Goal: Task Accomplishment & Management: Use online tool/utility

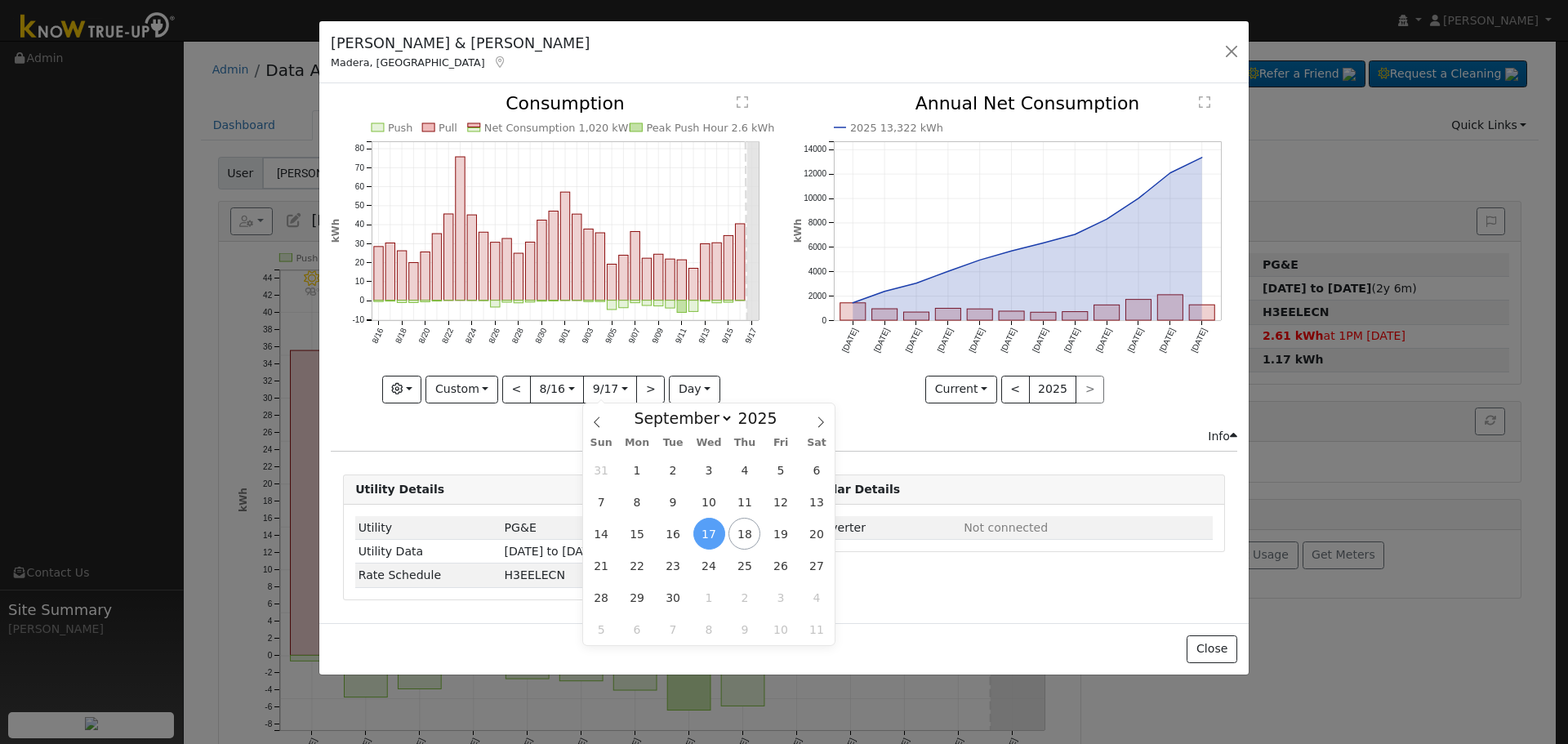
select select "8"
click at [1238, 55] on button "button" at bounding box center [1232, 52] width 23 height 23
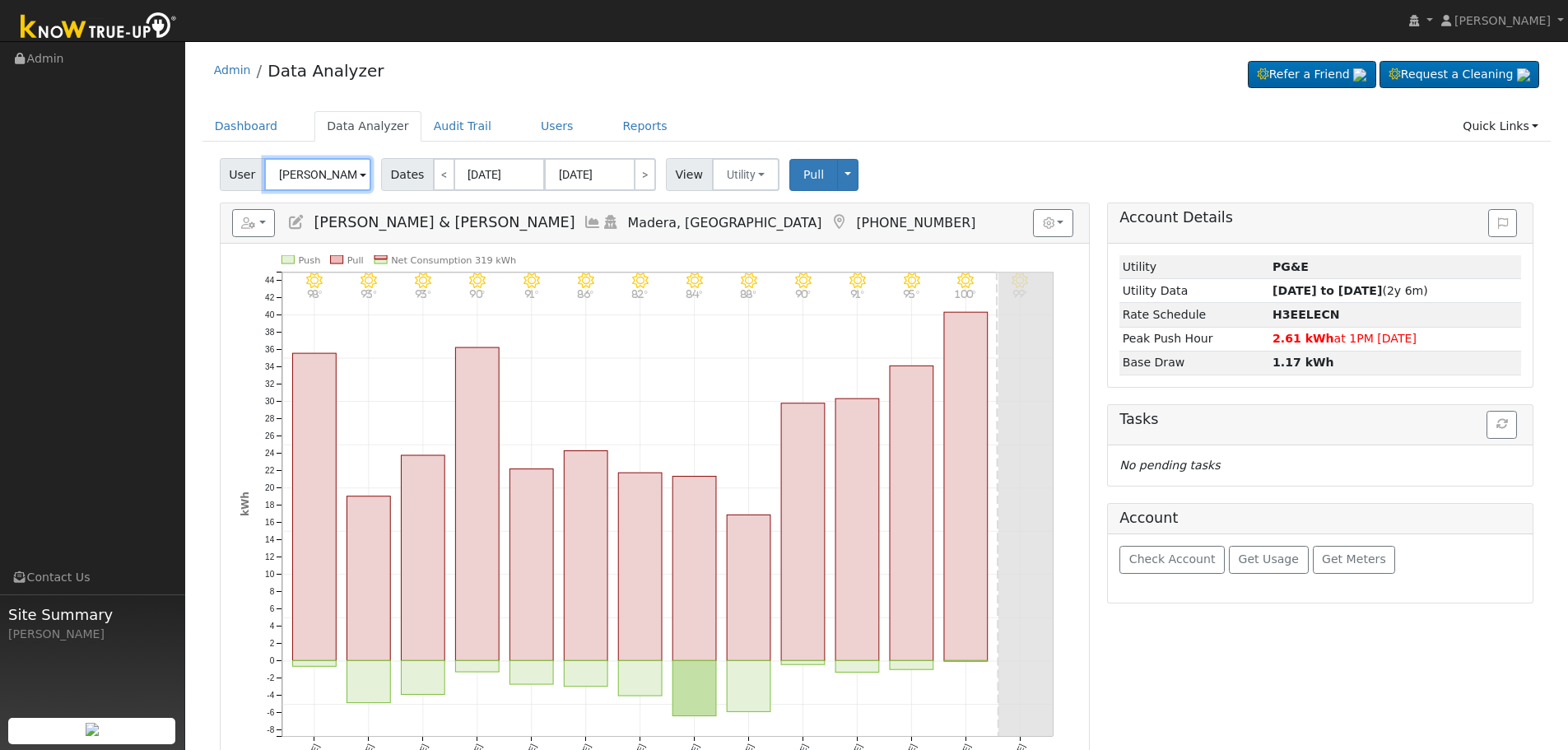
click at [313, 170] on input "[PERSON_NAME] & [PERSON_NAME]" at bounding box center [318, 174] width 107 height 33
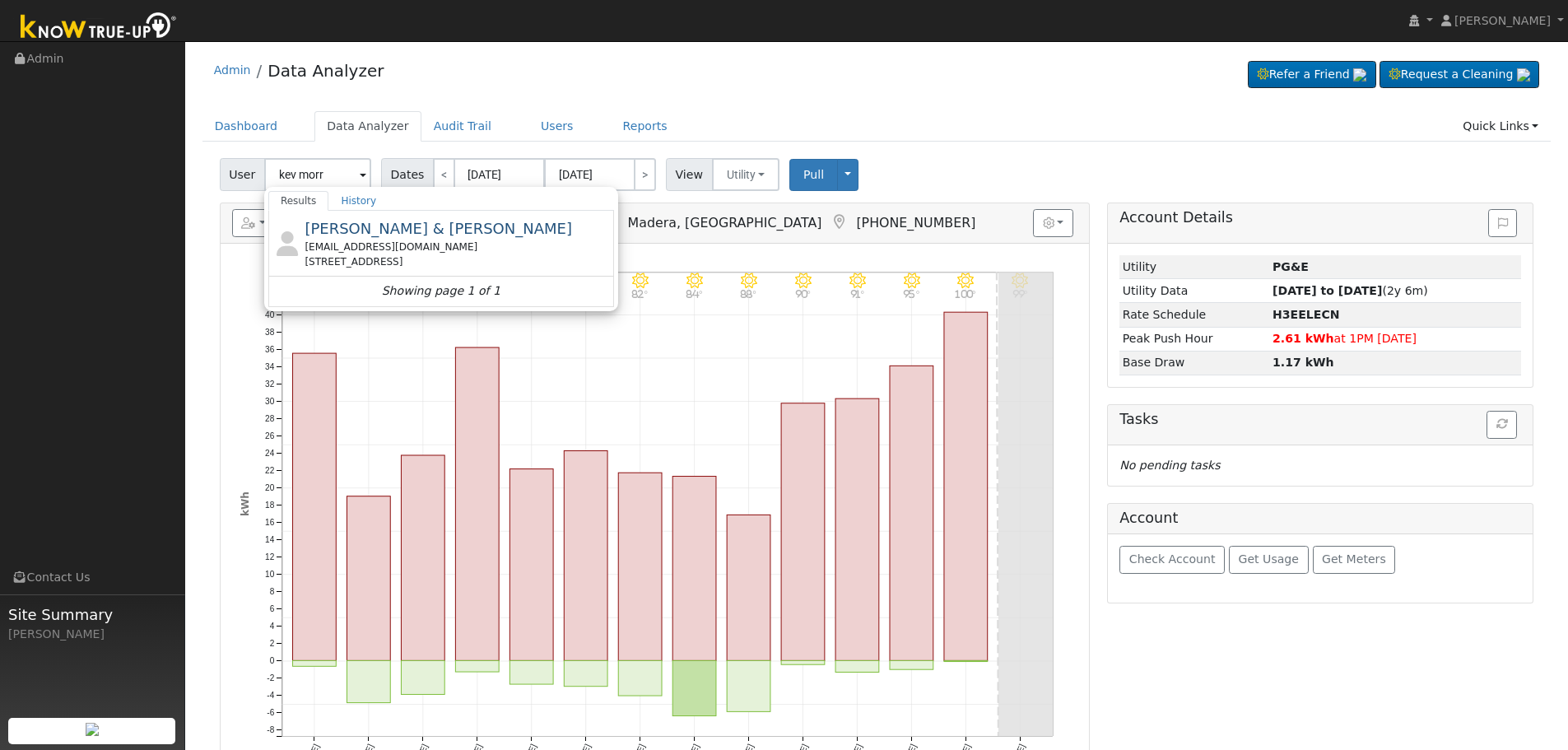
click at [393, 235] on span "[PERSON_NAME] & [PERSON_NAME]" at bounding box center [437, 228] width 267 height 18
type input "[PERSON_NAME] & [PERSON_NAME]"
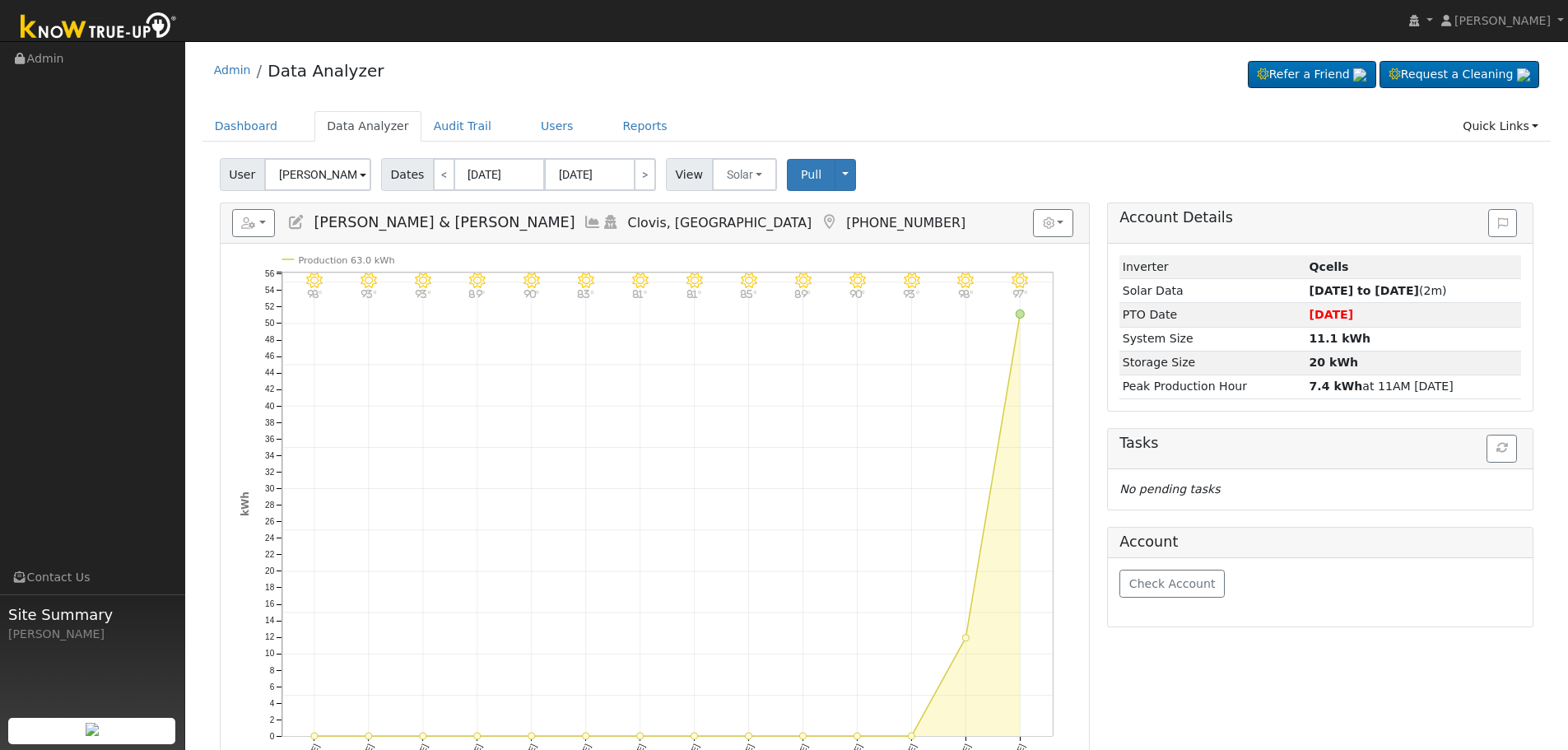
click at [583, 223] on icon at bounding box center [593, 222] width 18 height 15
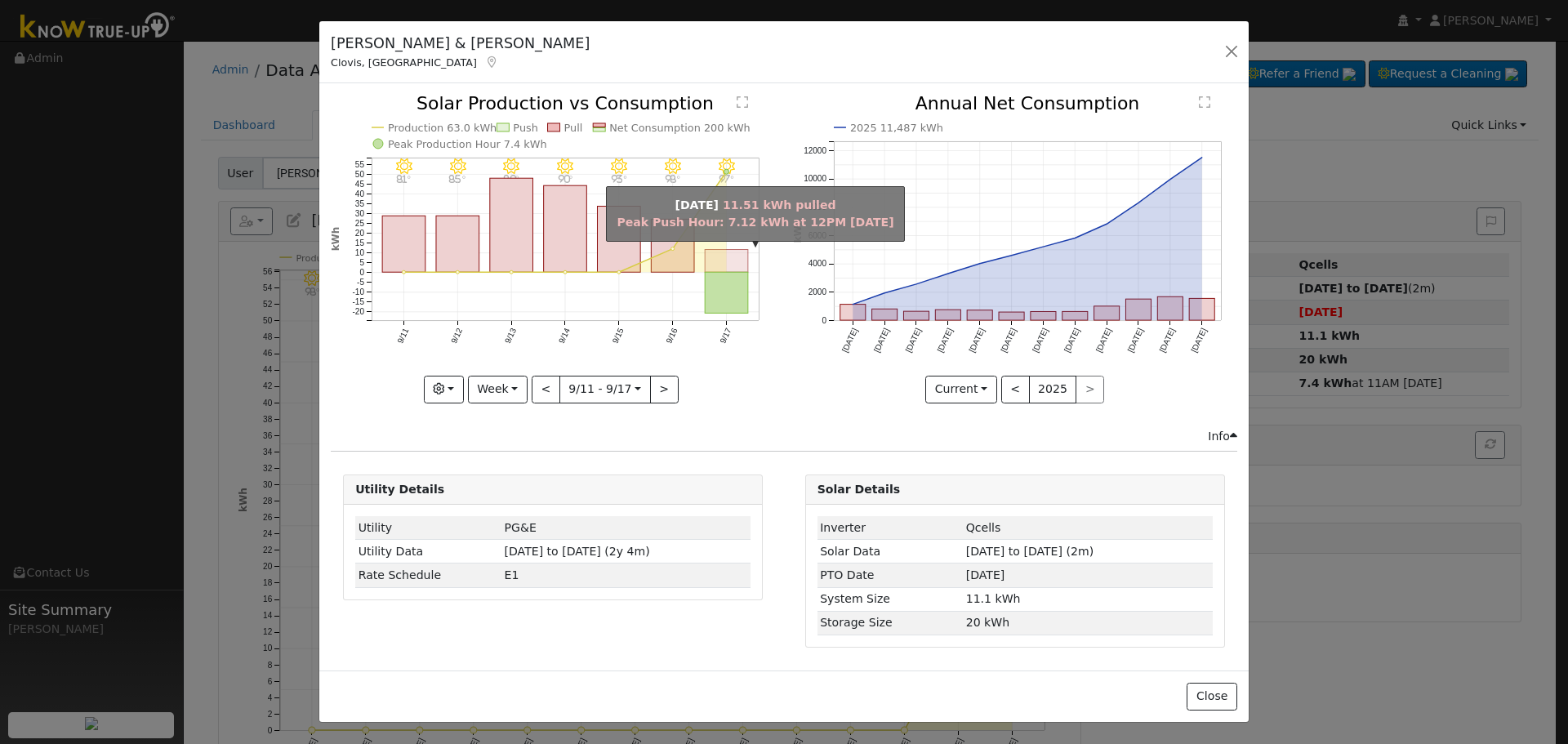
click at [724, 254] on rect "onclick=""" at bounding box center [727, 262] width 43 height 23
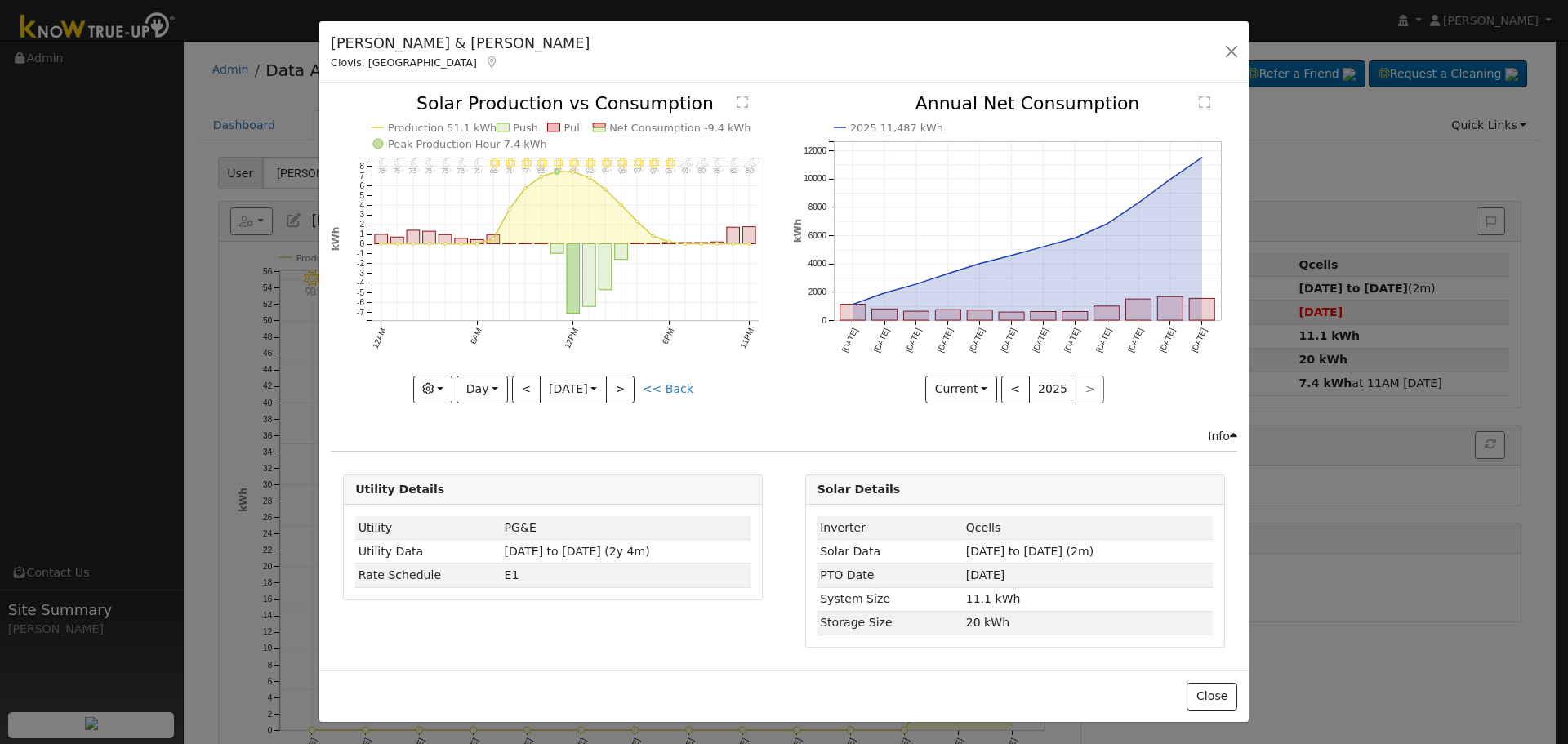
click at [664, 390] on link "<< Back" at bounding box center [668, 389] width 51 height 13
type input "[DATE]"
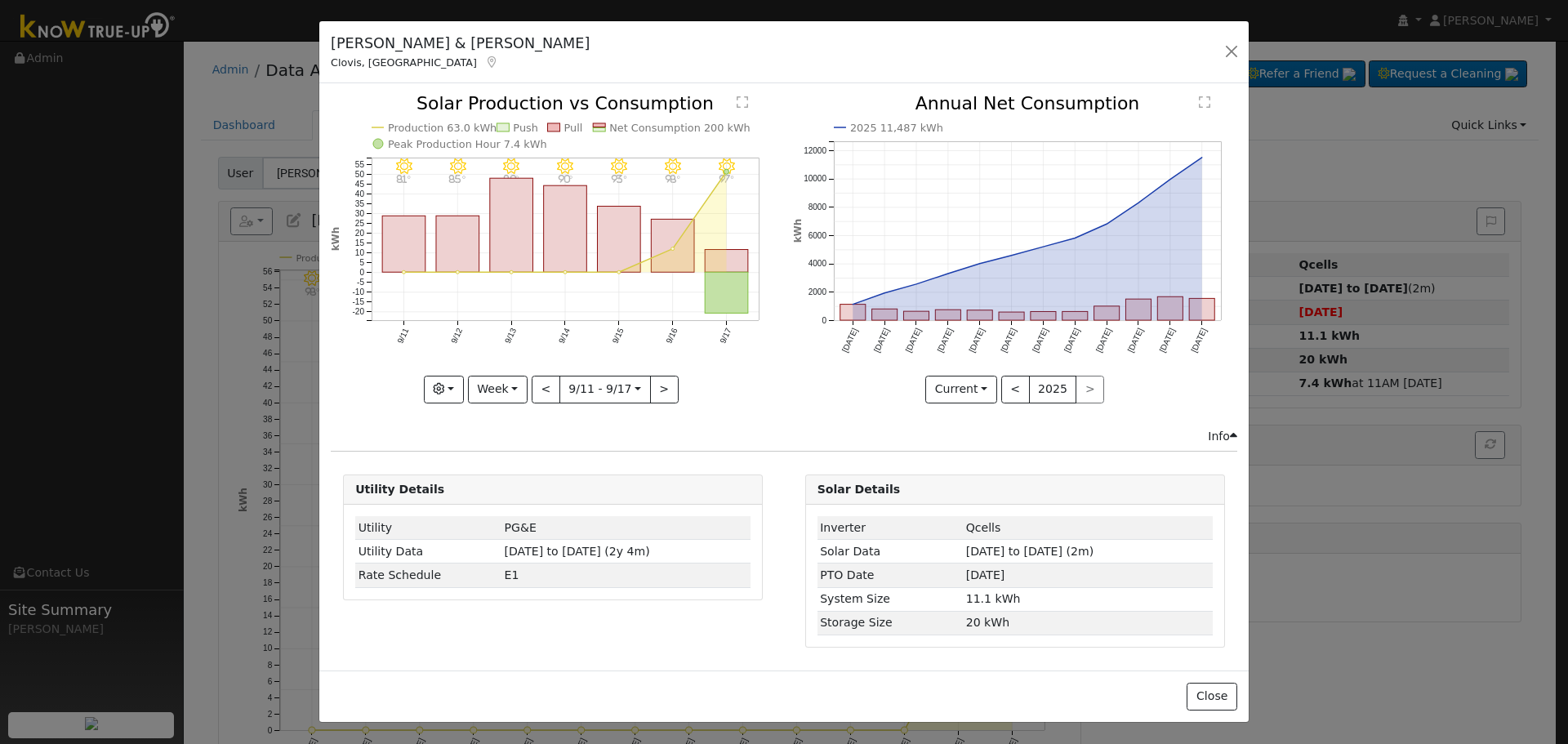
click at [486, 64] on icon at bounding box center [493, 62] width 15 height 12
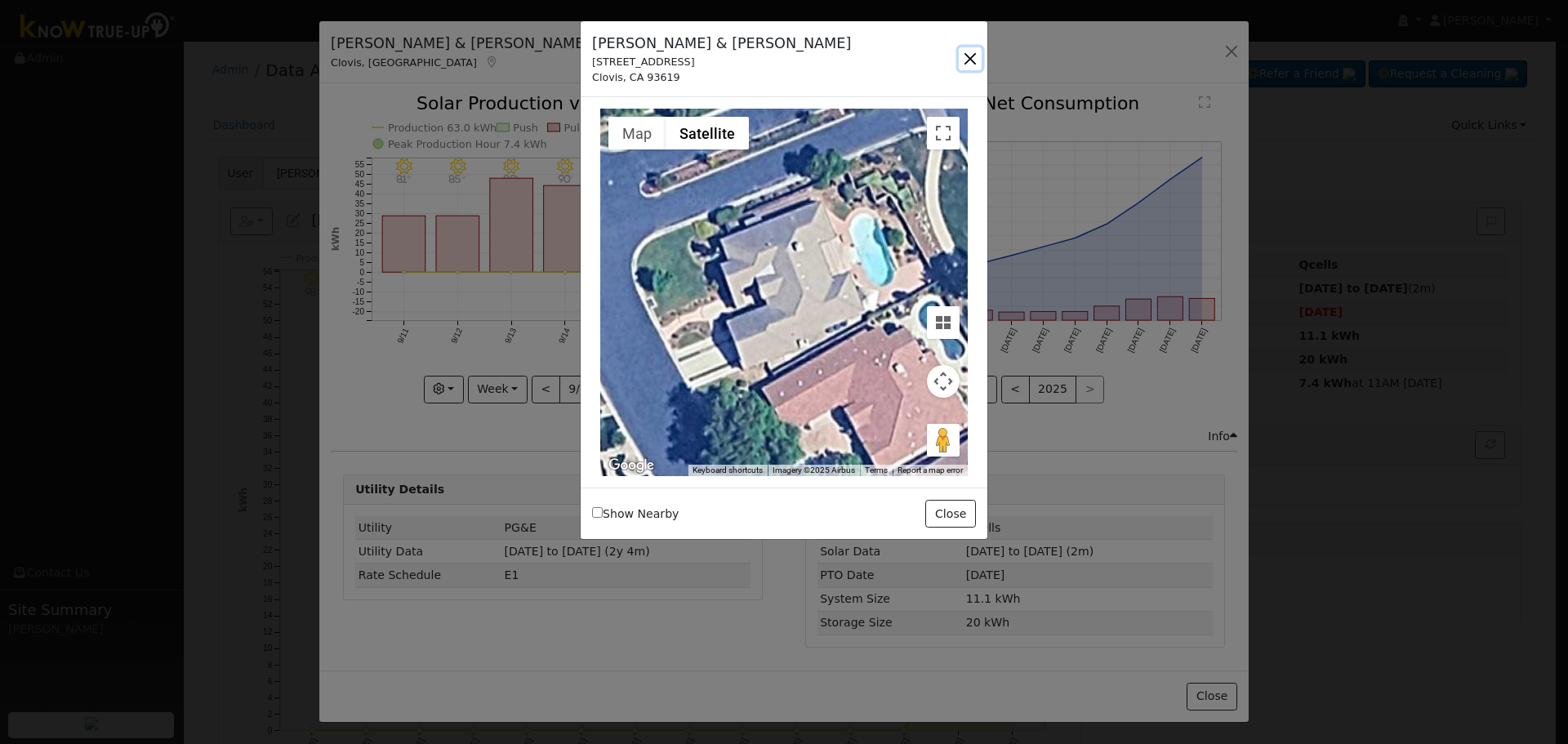
click at [969, 48] on button "button" at bounding box center [970, 59] width 23 height 23
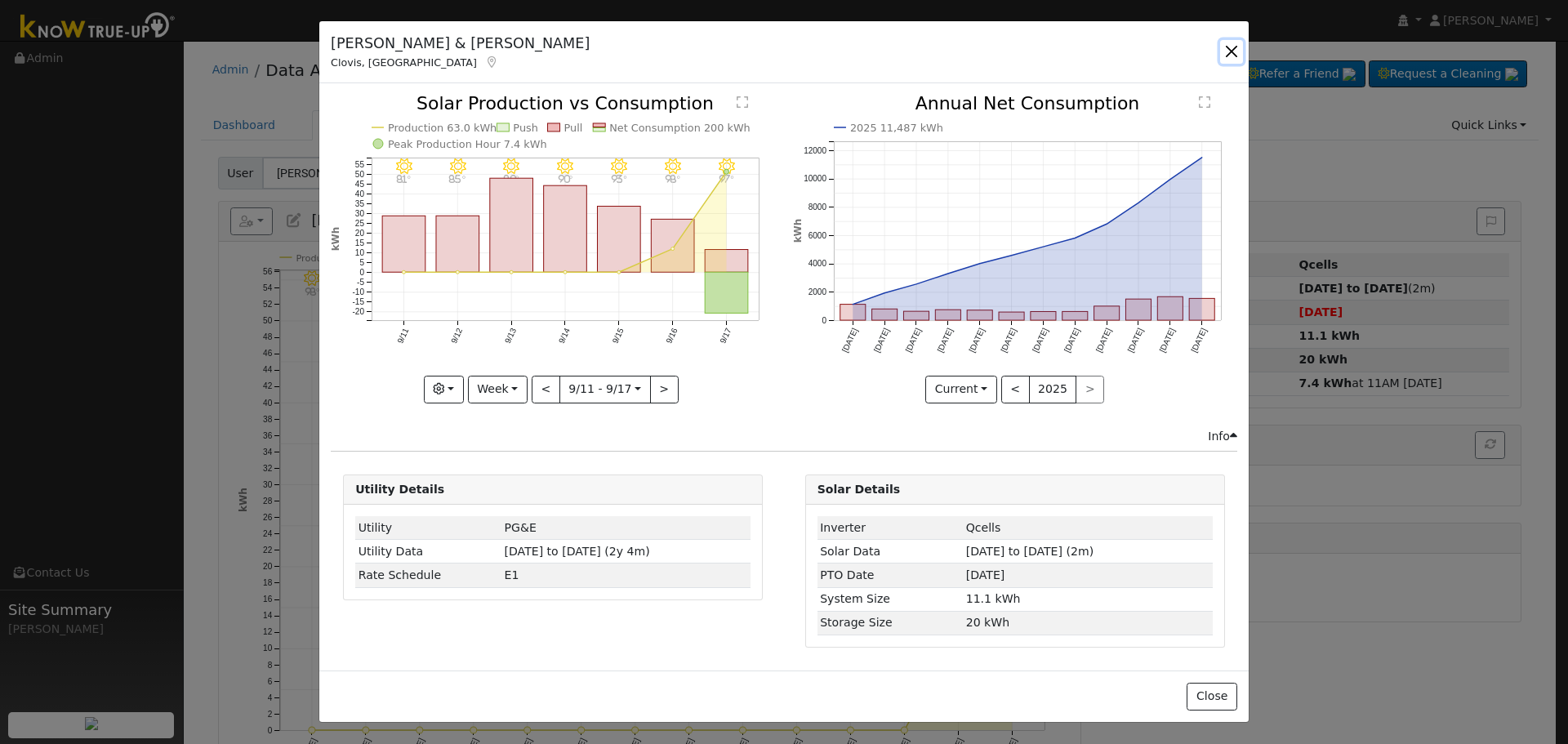
click at [1237, 43] on button "button" at bounding box center [1232, 52] width 23 height 23
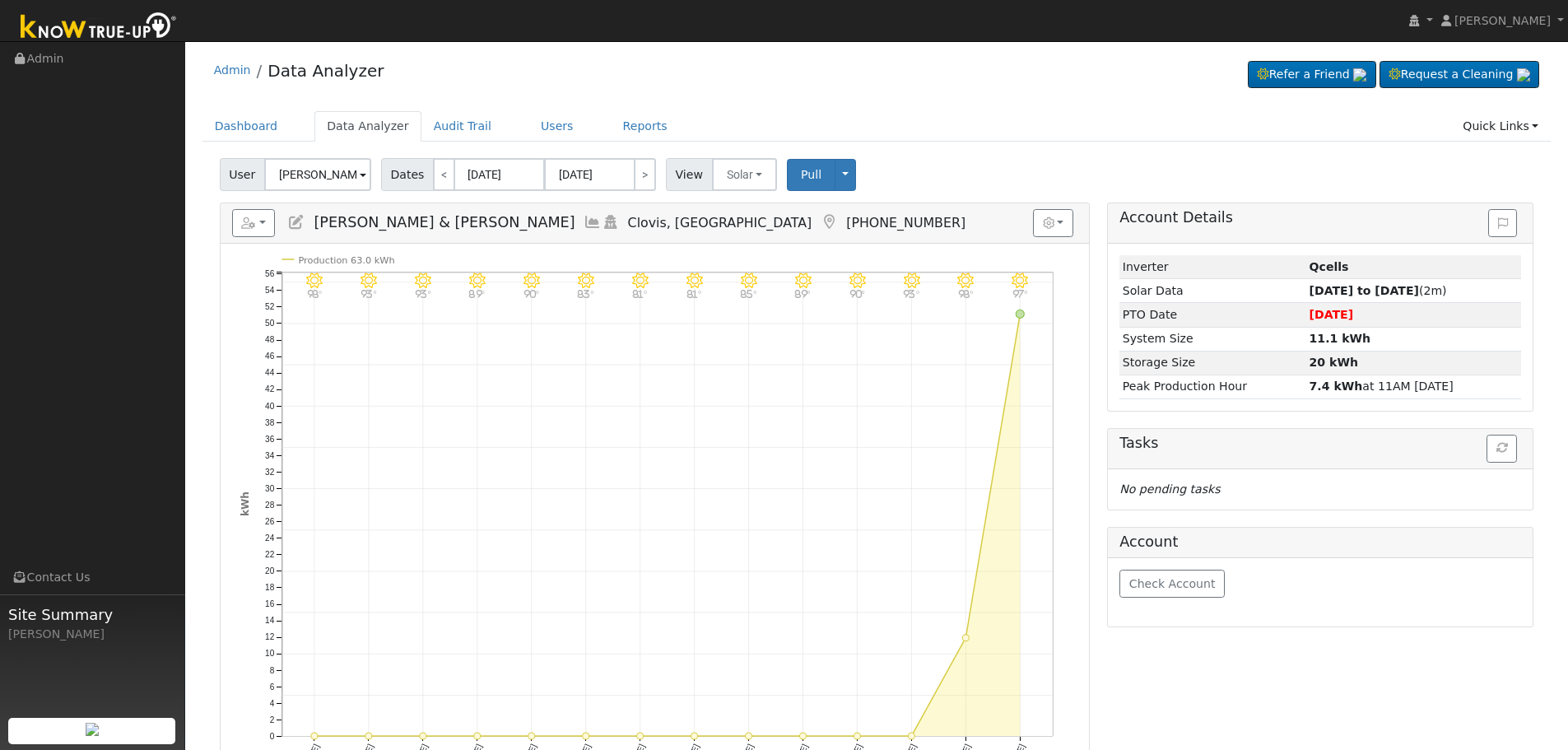
click at [583, 214] on link at bounding box center [593, 222] width 18 height 17
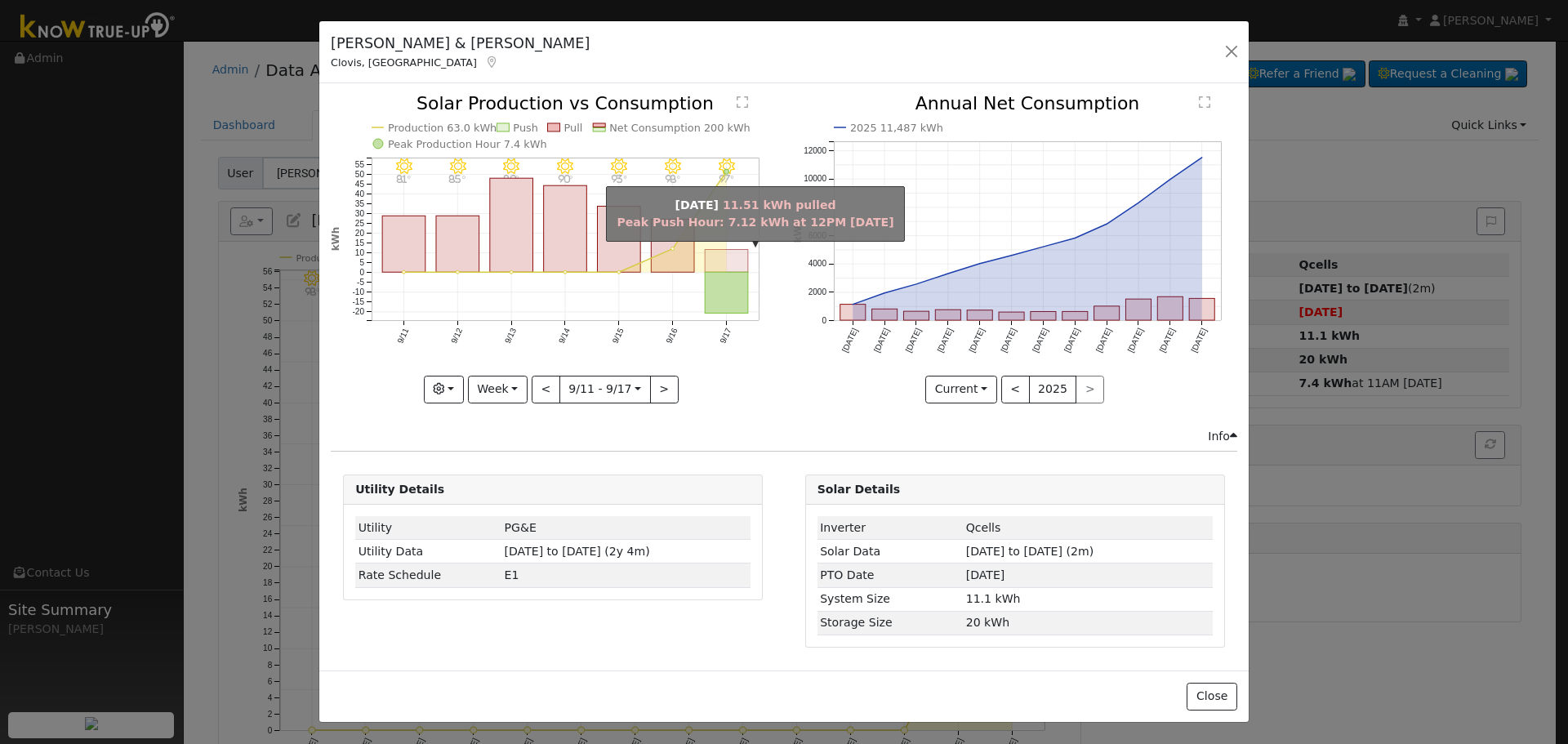
click at [707, 254] on rect "onclick=""" at bounding box center [727, 262] width 43 height 23
type input "[DATE]"
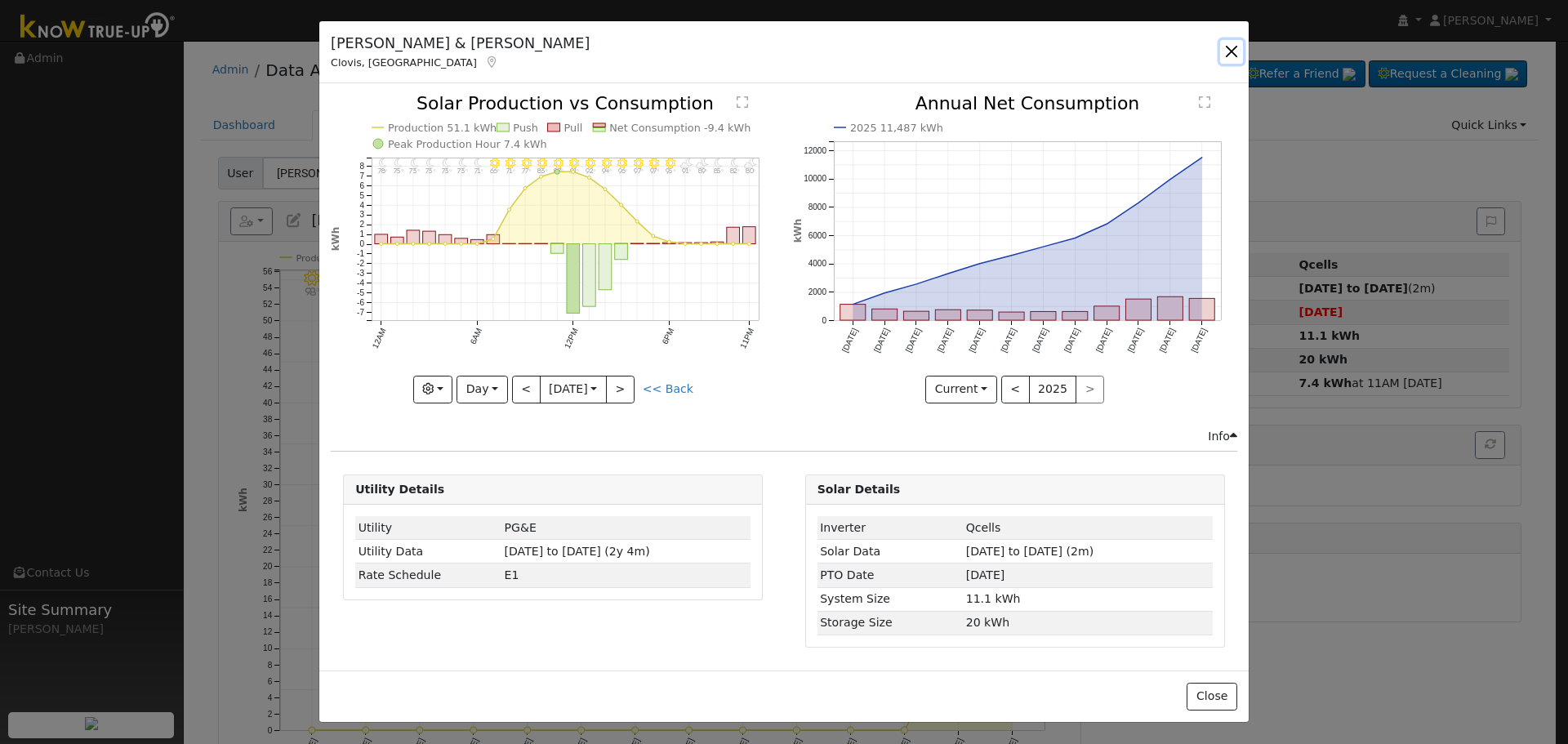
click at [1225, 47] on button "button" at bounding box center [1232, 52] width 23 height 23
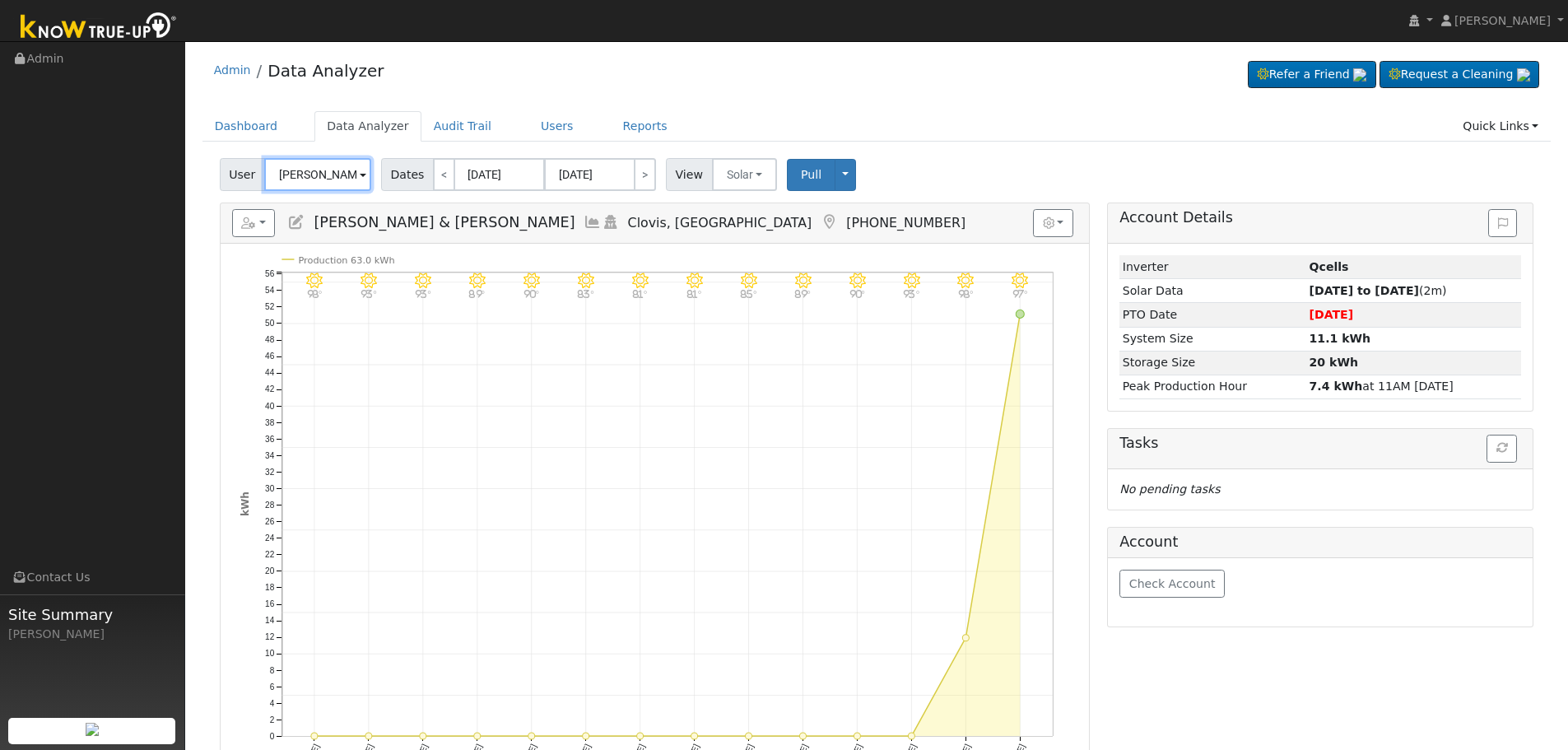
click at [318, 161] on input "[PERSON_NAME] & [PERSON_NAME]" at bounding box center [318, 174] width 107 height 33
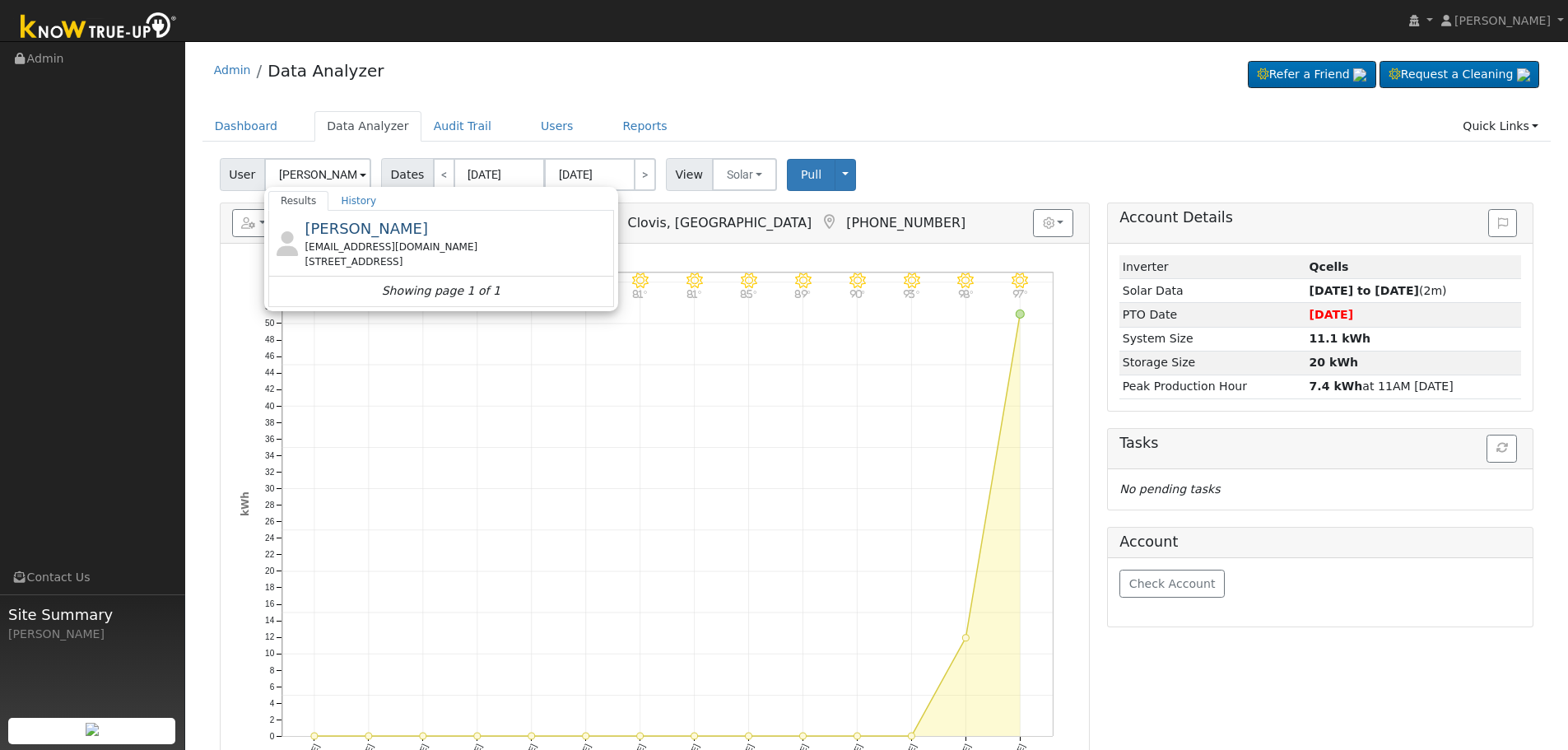
click at [448, 244] on div "[EMAIL_ADDRESS][DOMAIN_NAME]" at bounding box center [457, 247] width 305 height 15
type input "[PERSON_NAME]"
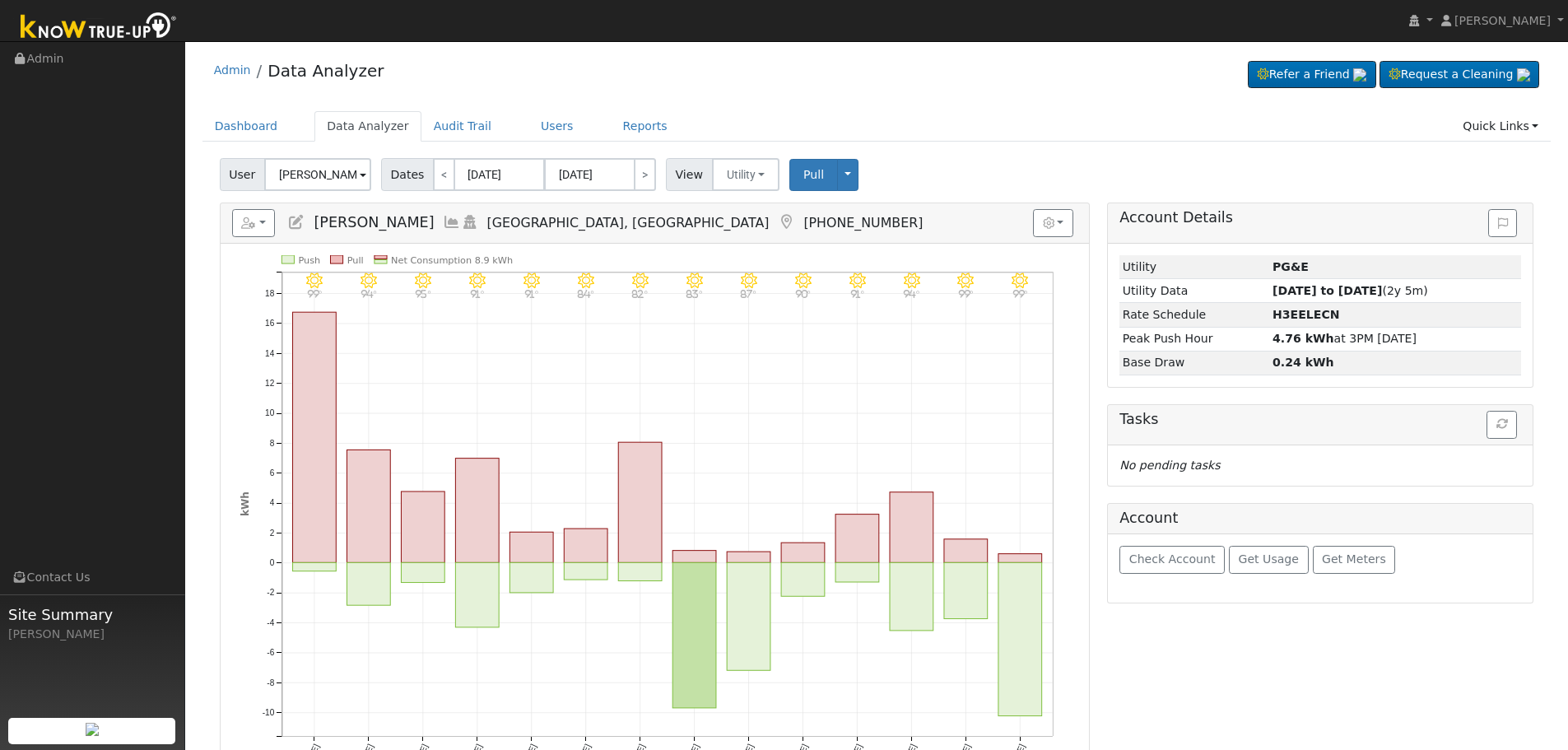
click at [443, 221] on icon at bounding box center [453, 222] width 18 height 15
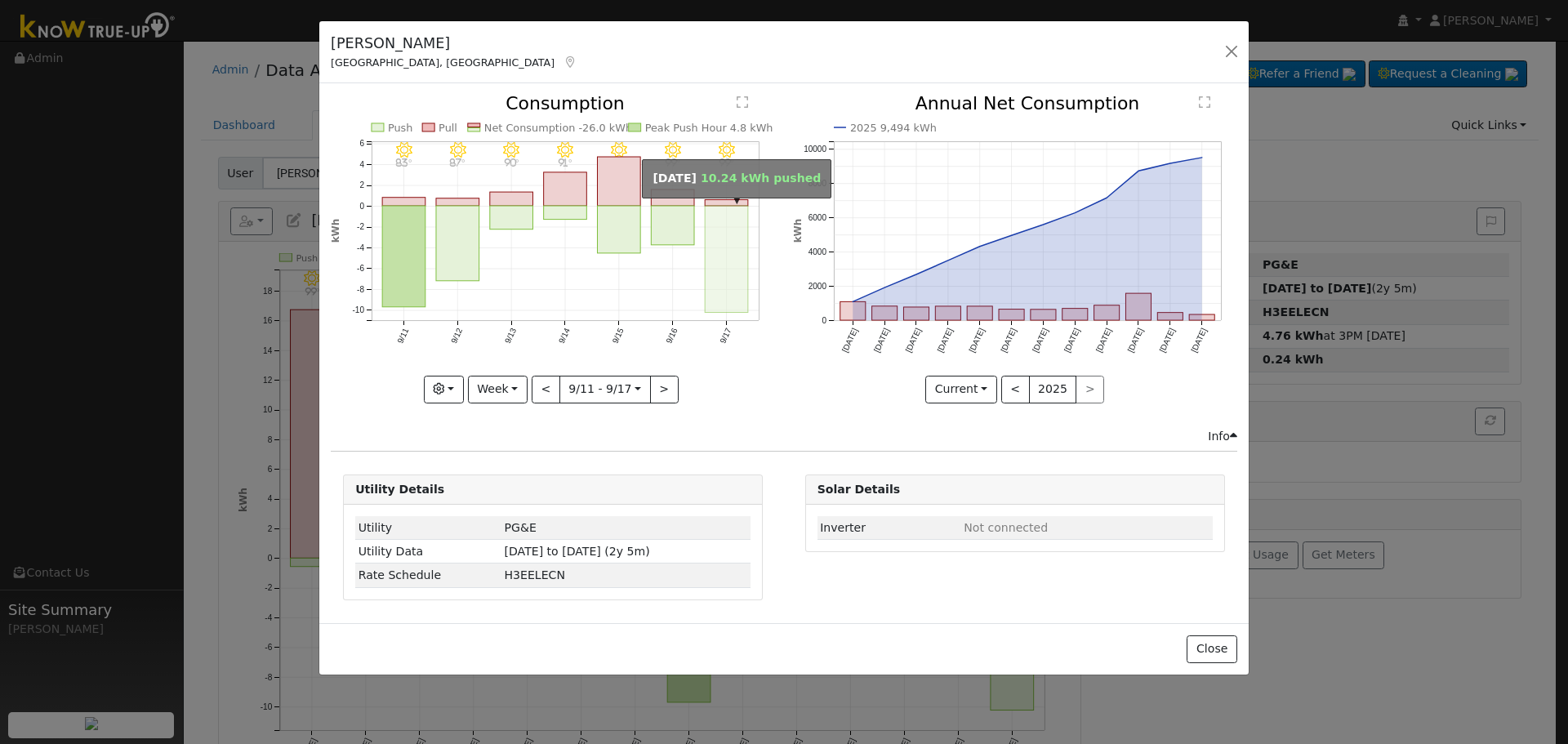
click at [725, 207] on rect "onclick=""" at bounding box center [727, 259] width 43 height 107
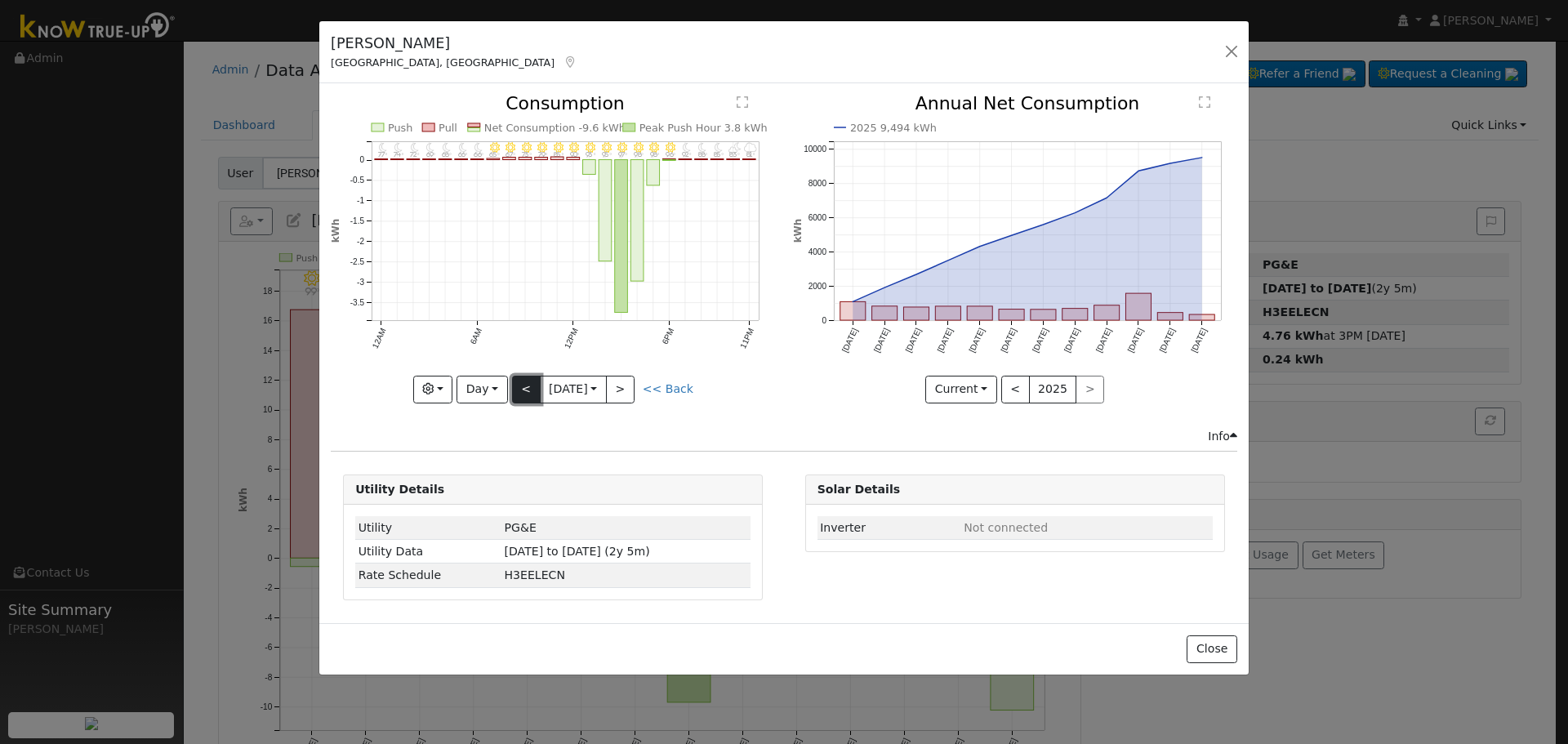
click at [523, 395] on button "<" at bounding box center [526, 389] width 28 height 27
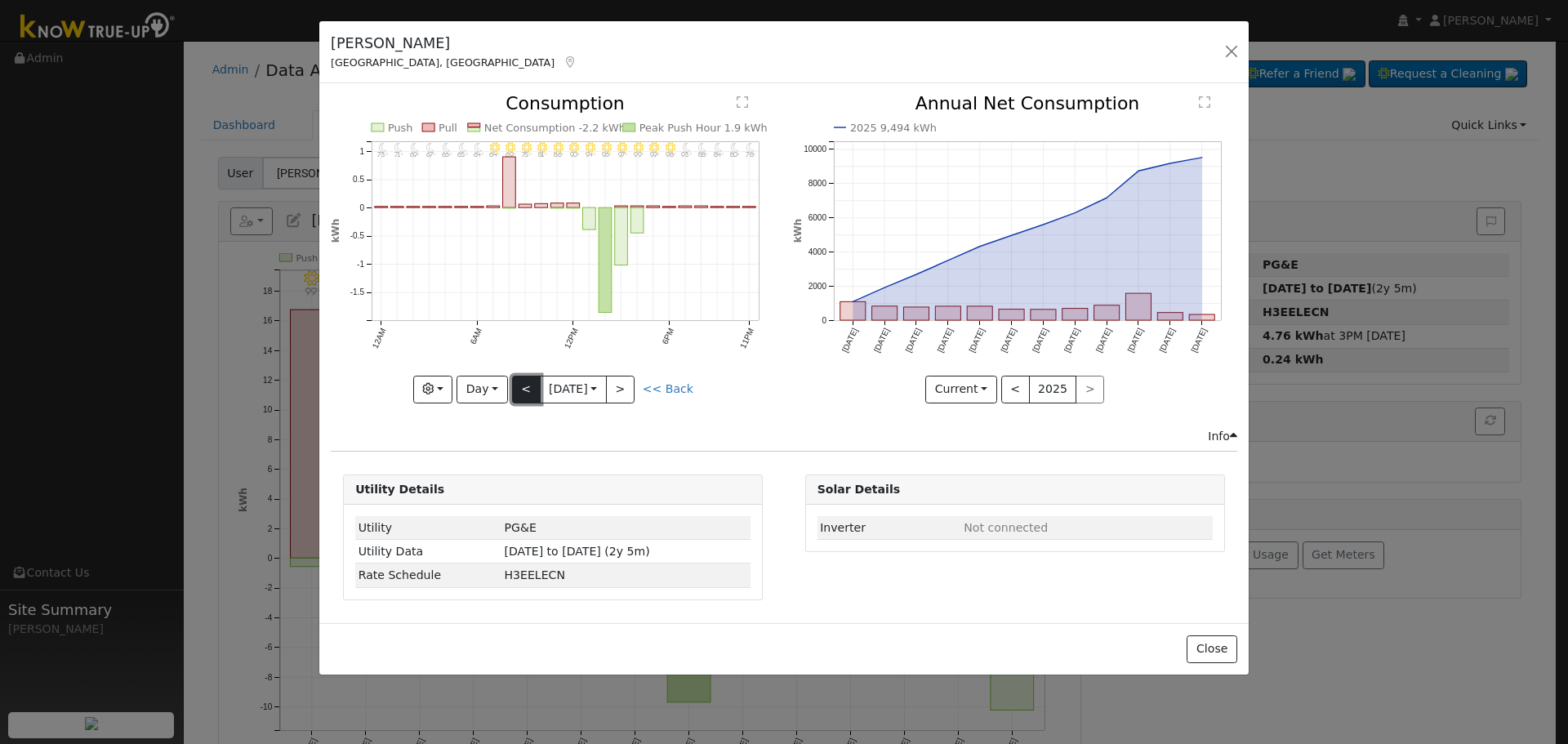
click at [527, 392] on button "<" at bounding box center [526, 389] width 28 height 27
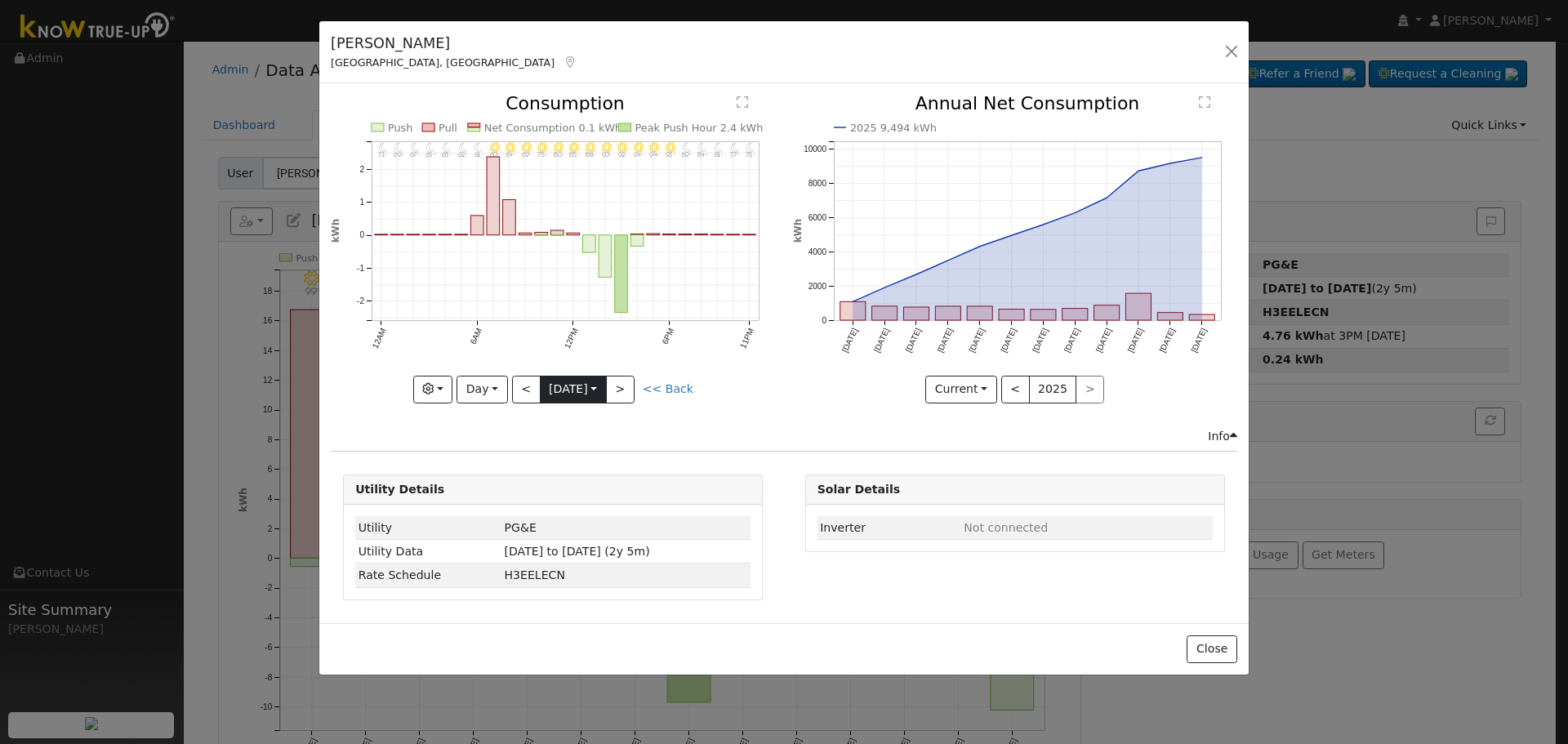
click at [540, 383] on input "[DATE]" at bounding box center [573, 389] width 66 height 26
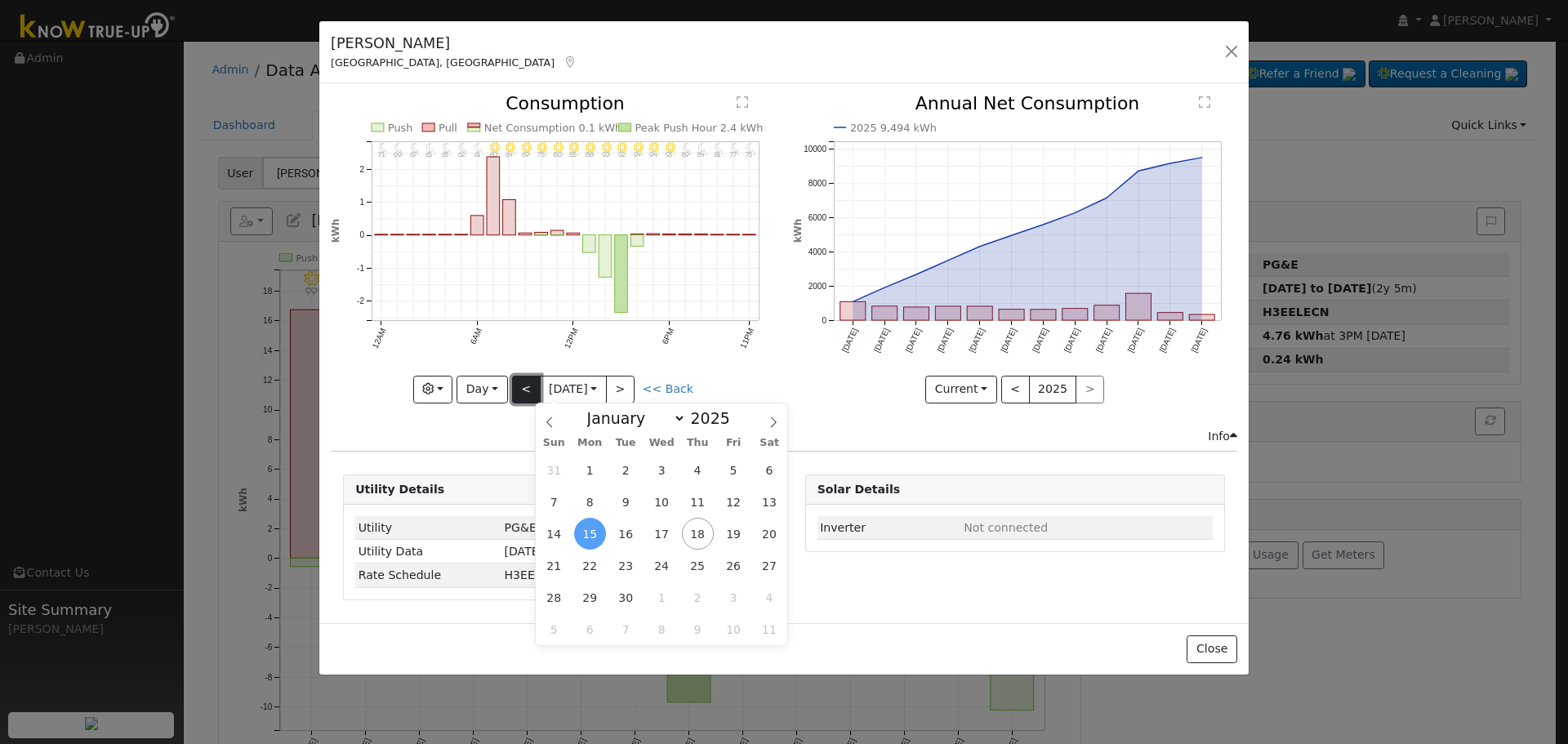
click at [534, 383] on button "<" at bounding box center [526, 389] width 28 height 27
type input "[DATE]"
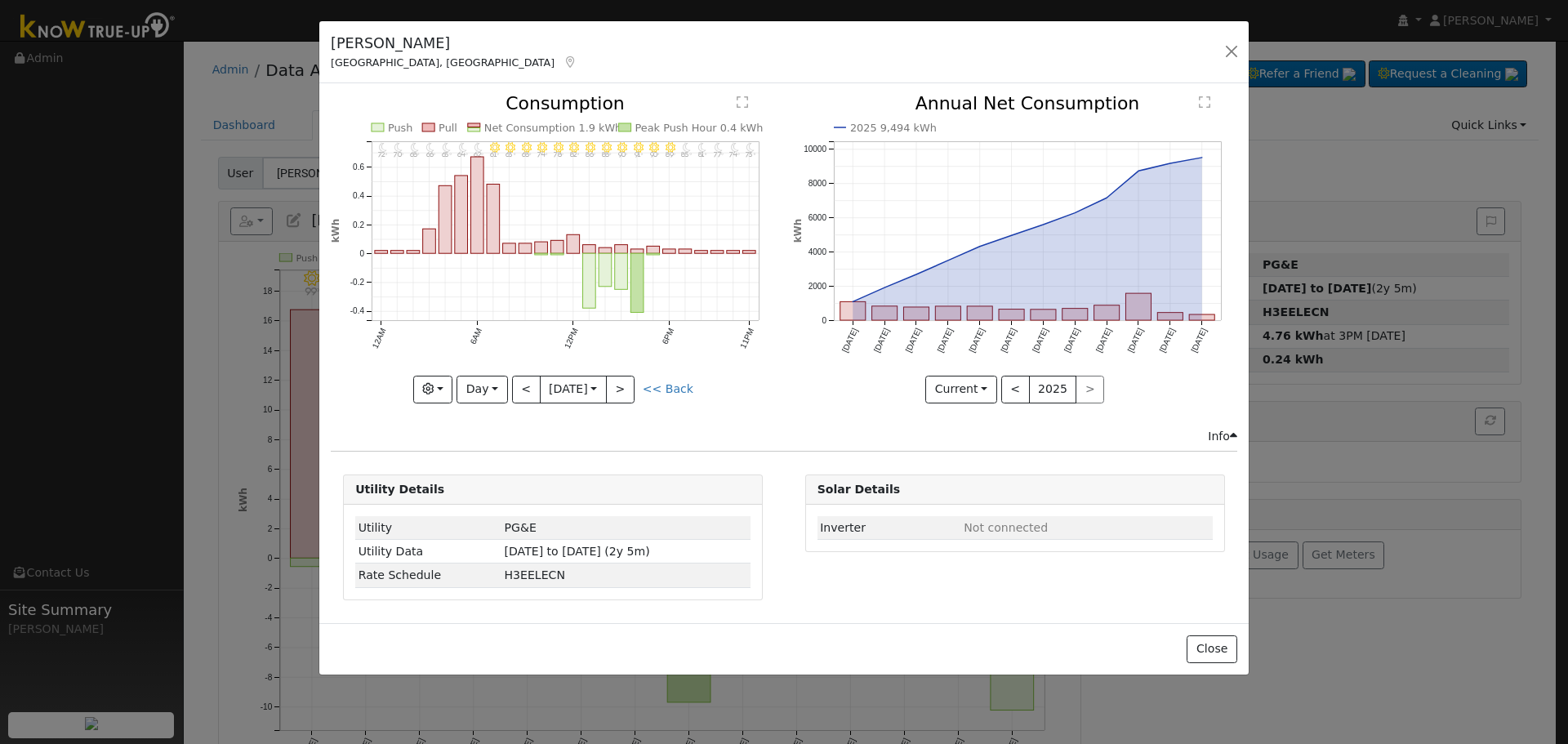
click at [1219, 56] on div "[PERSON_NAME] [GEOGRAPHIC_DATA], [GEOGRAPHIC_DATA] Default Account Default Acco…" at bounding box center [784, 53] width 929 height 63
click at [1226, 63] on button "button" at bounding box center [1232, 52] width 23 height 23
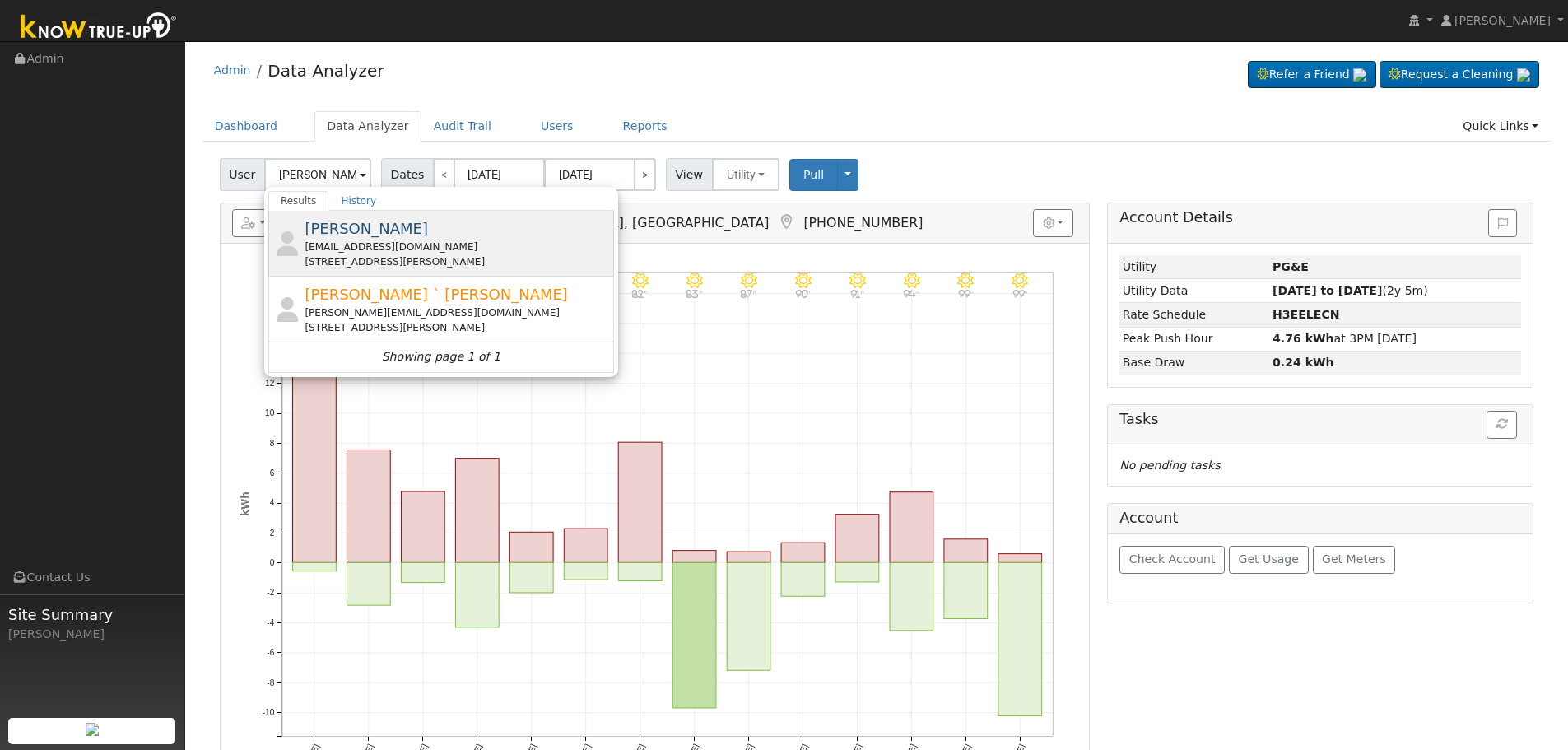
click at [414, 256] on div "[STREET_ADDRESS][PERSON_NAME]" at bounding box center [457, 262] width 305 height 15
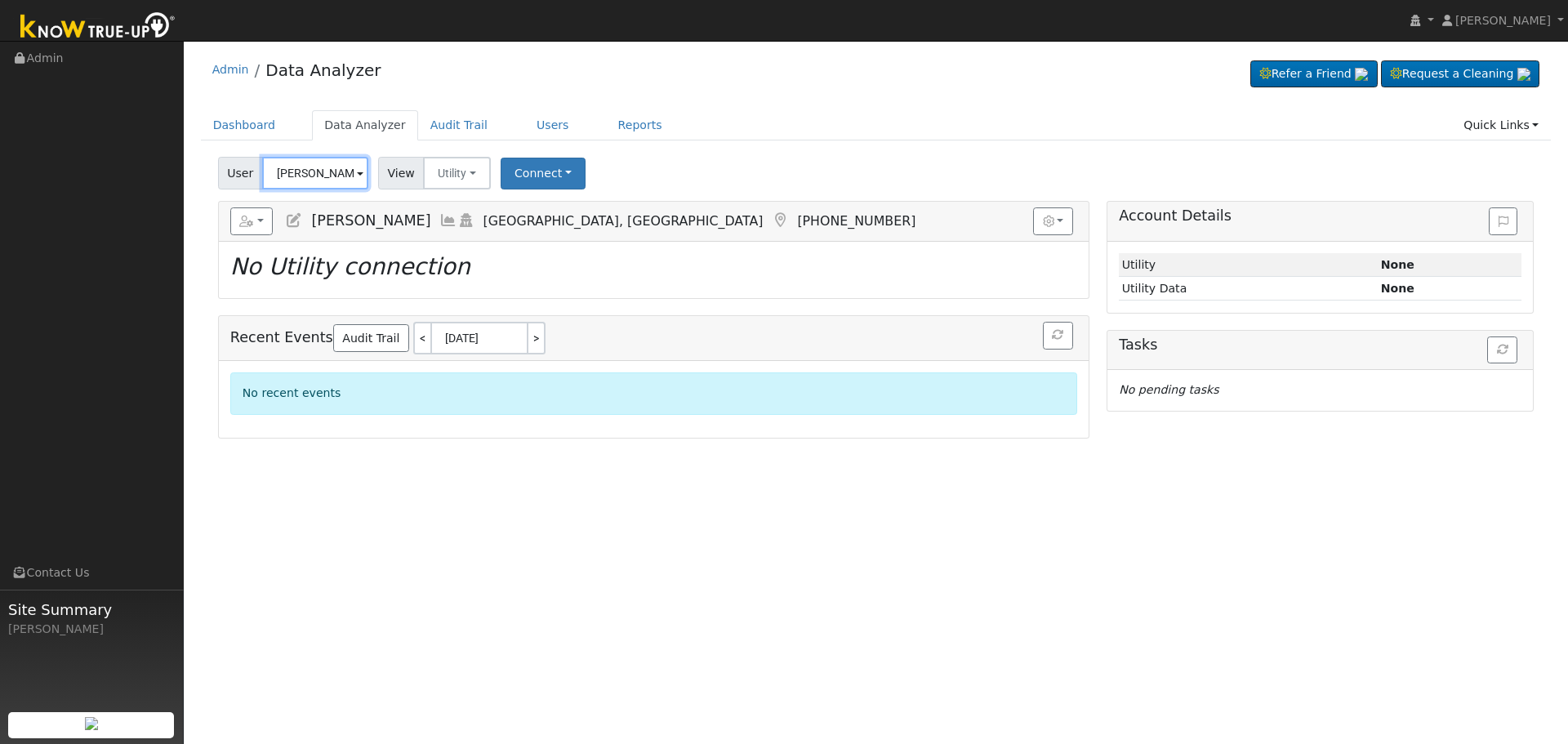
click at [327, 179] on input "[PERSON_NAME]" at bounding box center [315, 173] width 106 height 32
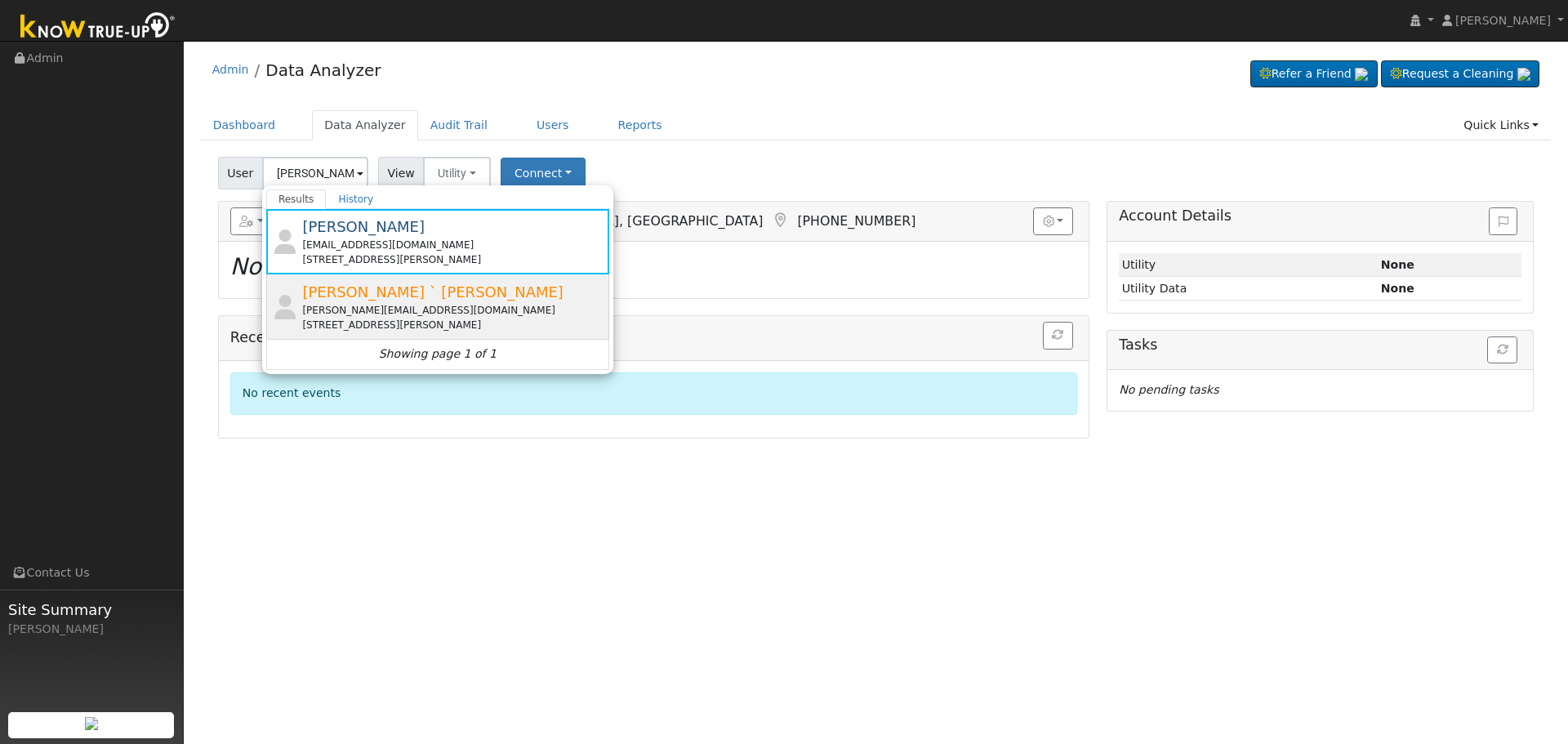
click at [384, 301] on span "[PERSON_NAME] ` [PERSON_NAME]" at bounding box center [431, 292] width 260 height 17
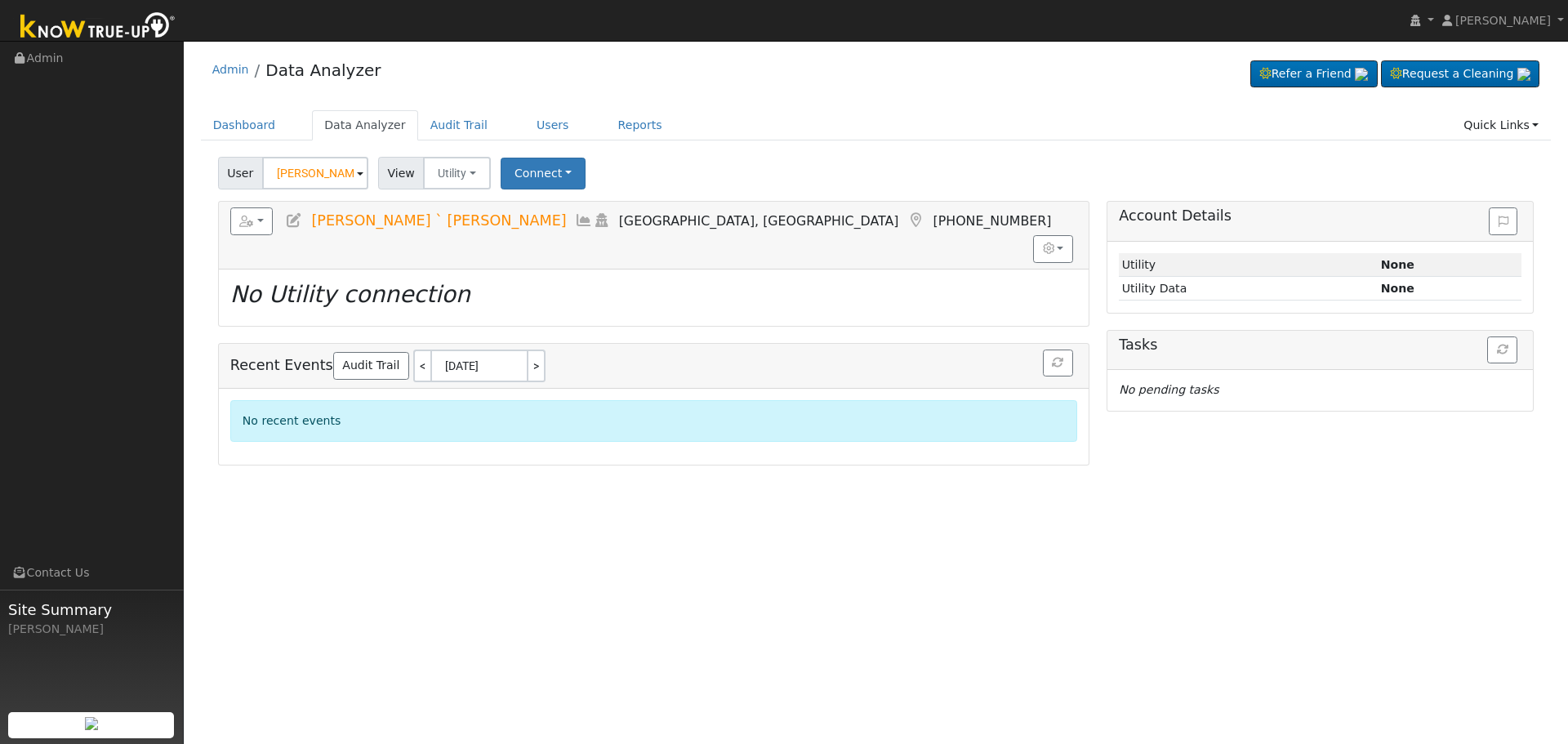
click at [575, 221] on icon at bounding box center [584, 220] width 18 height 15
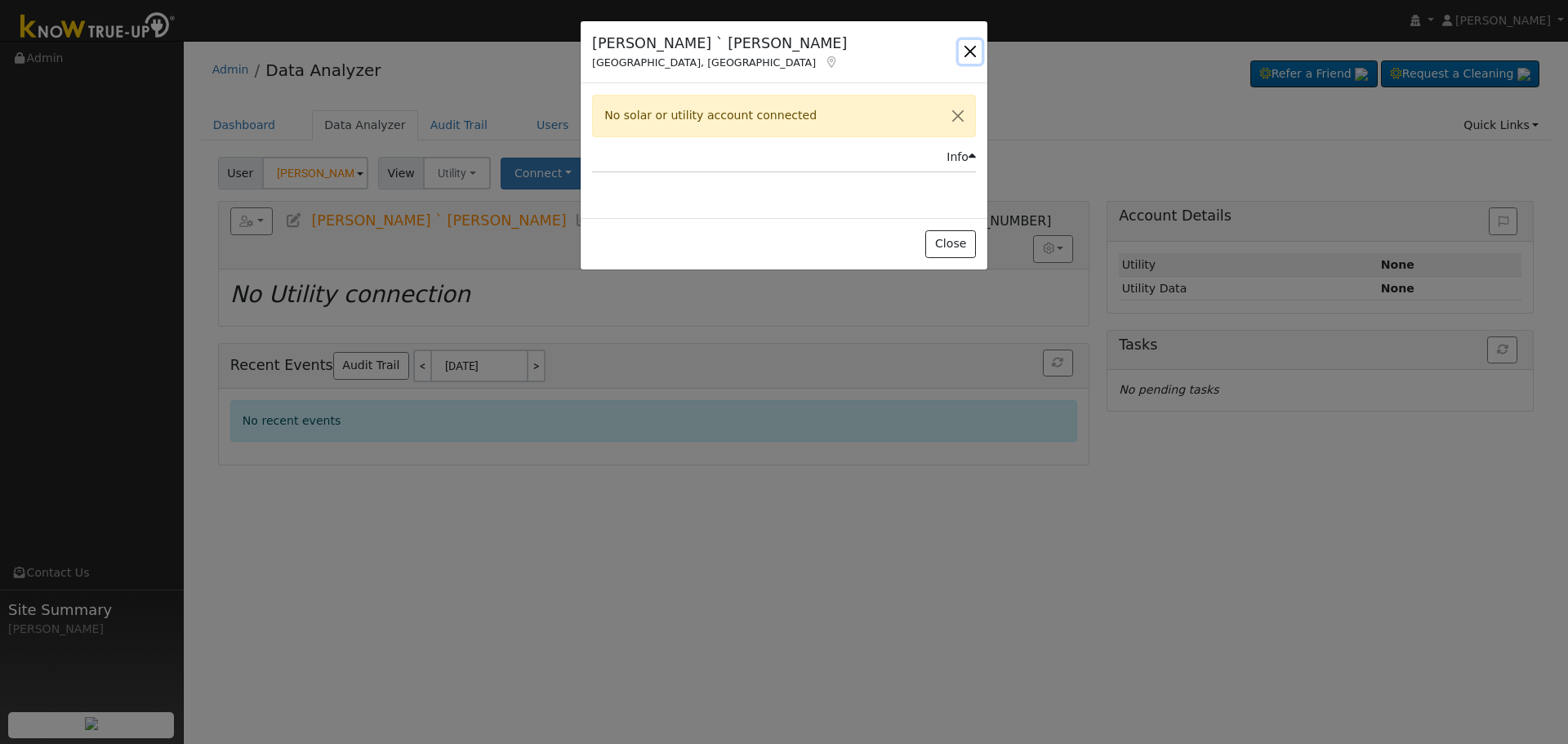
click at [971, 52] on button "button" at bounding box center [970, 52] width 23 height 23
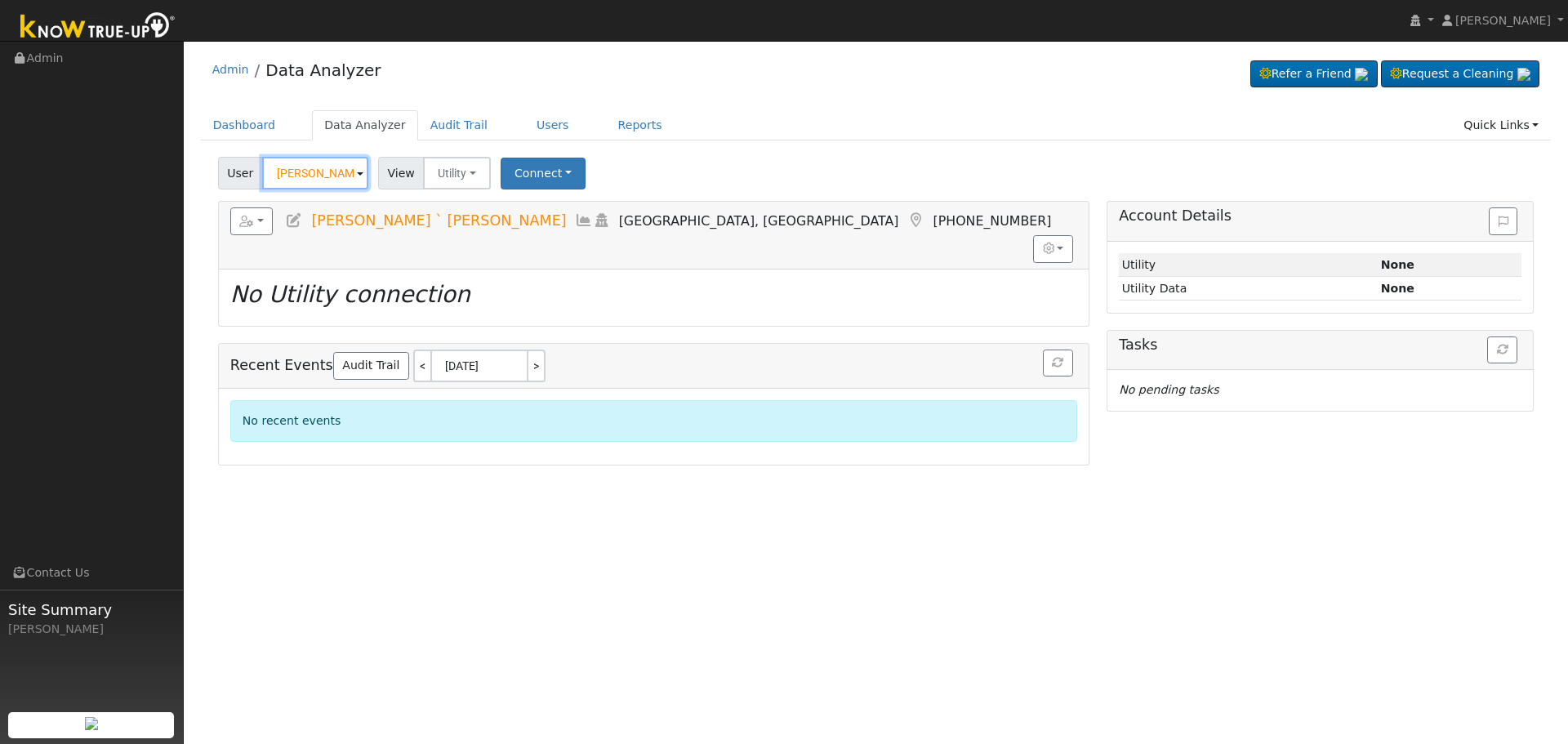
click at [291, 188] on input "[PERSON_NAME] ` [PERSON_NAME]" at bounding box center [315, 173] width 106 height 32
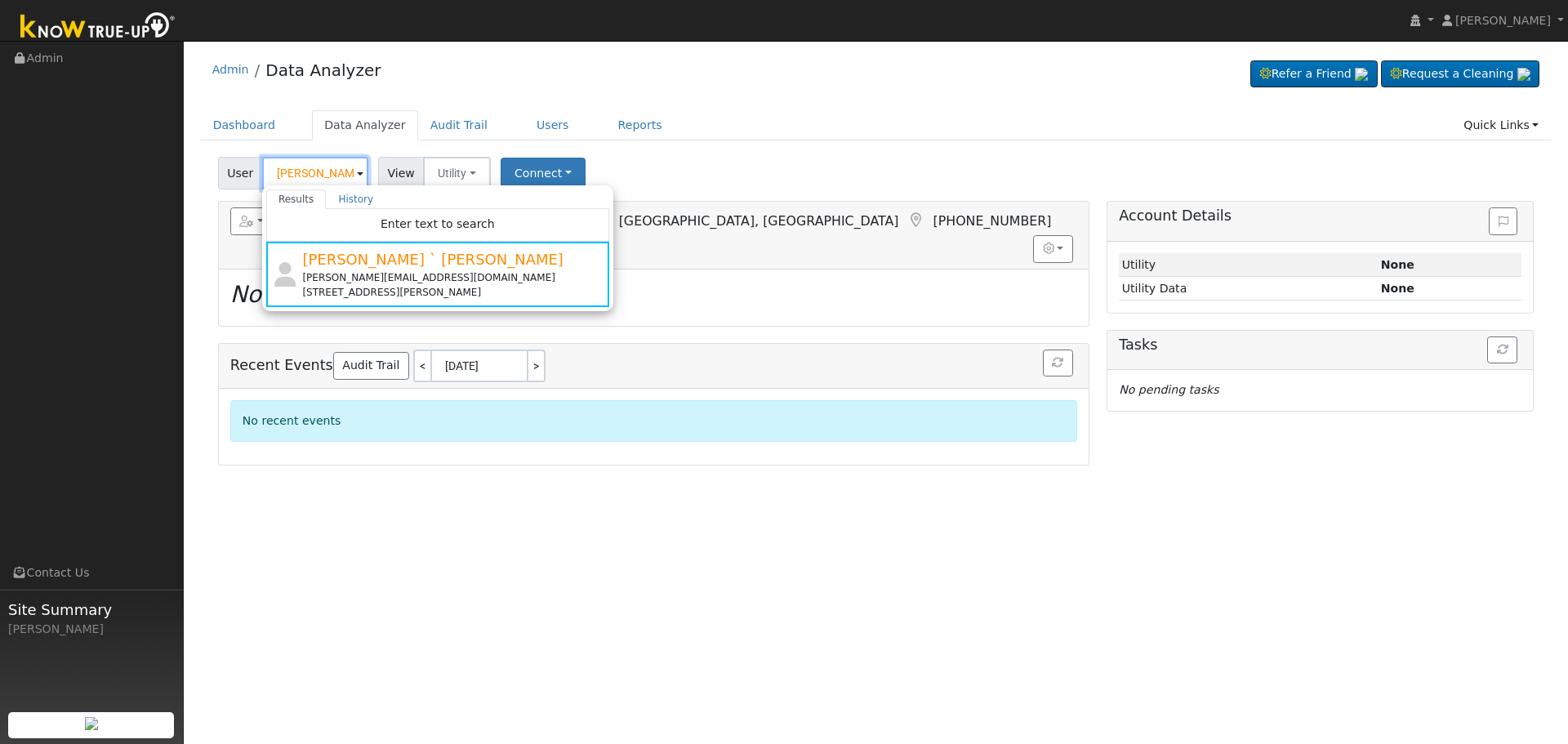
click at [309, 174] on input "[PERSON_NAME] ` [PERSON_NAME]" at bounding box center [315, 173] width 106 height 32
click at [313, 175] on input "[PERSON_NAME] ` [PERSON_NAME]" at bounding box center [315, 173] width 106 height 32
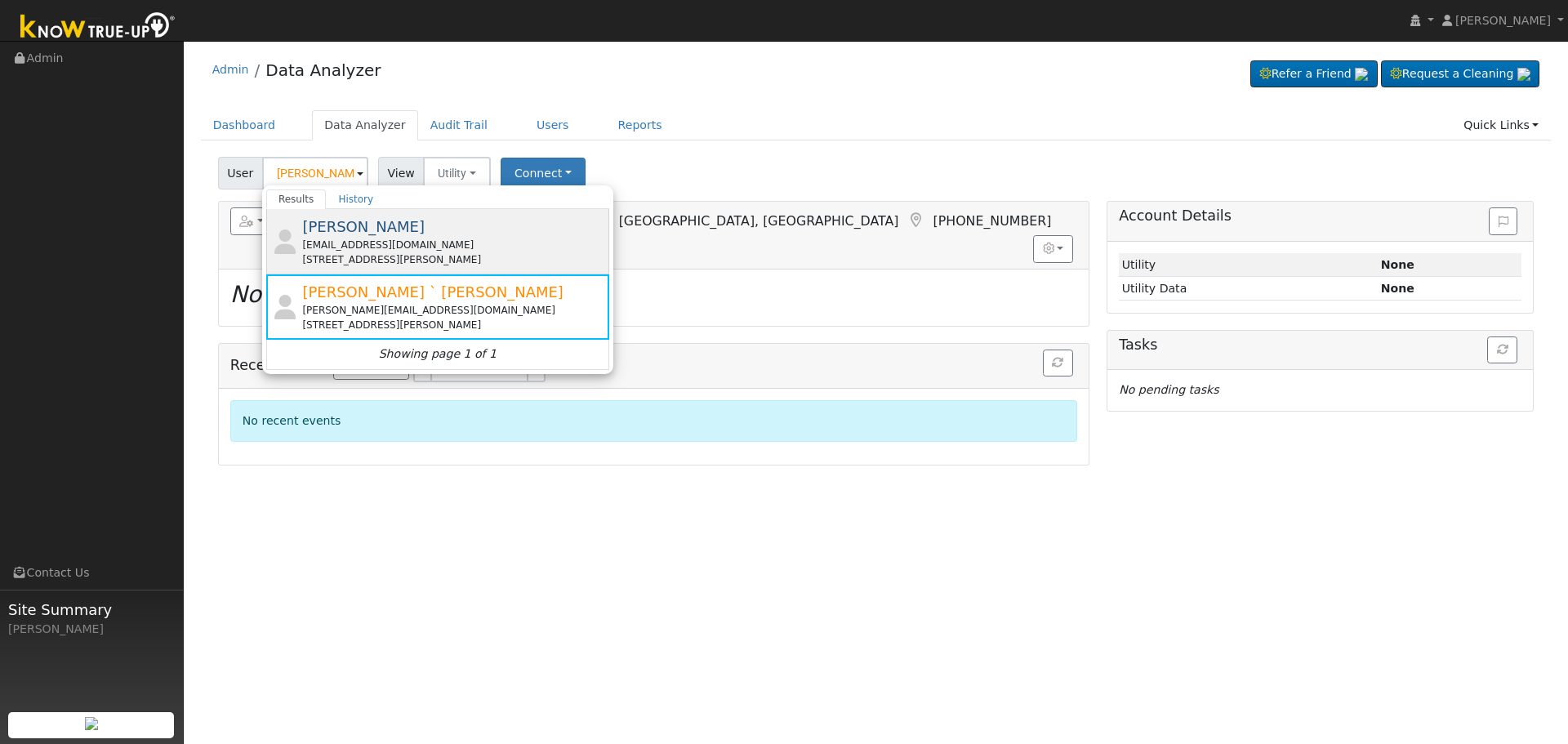
click at [377, 254] on div "[STREET_ADDRESS][PERSON_NAME]" at bounding box center [453, 260] width 303 height 15
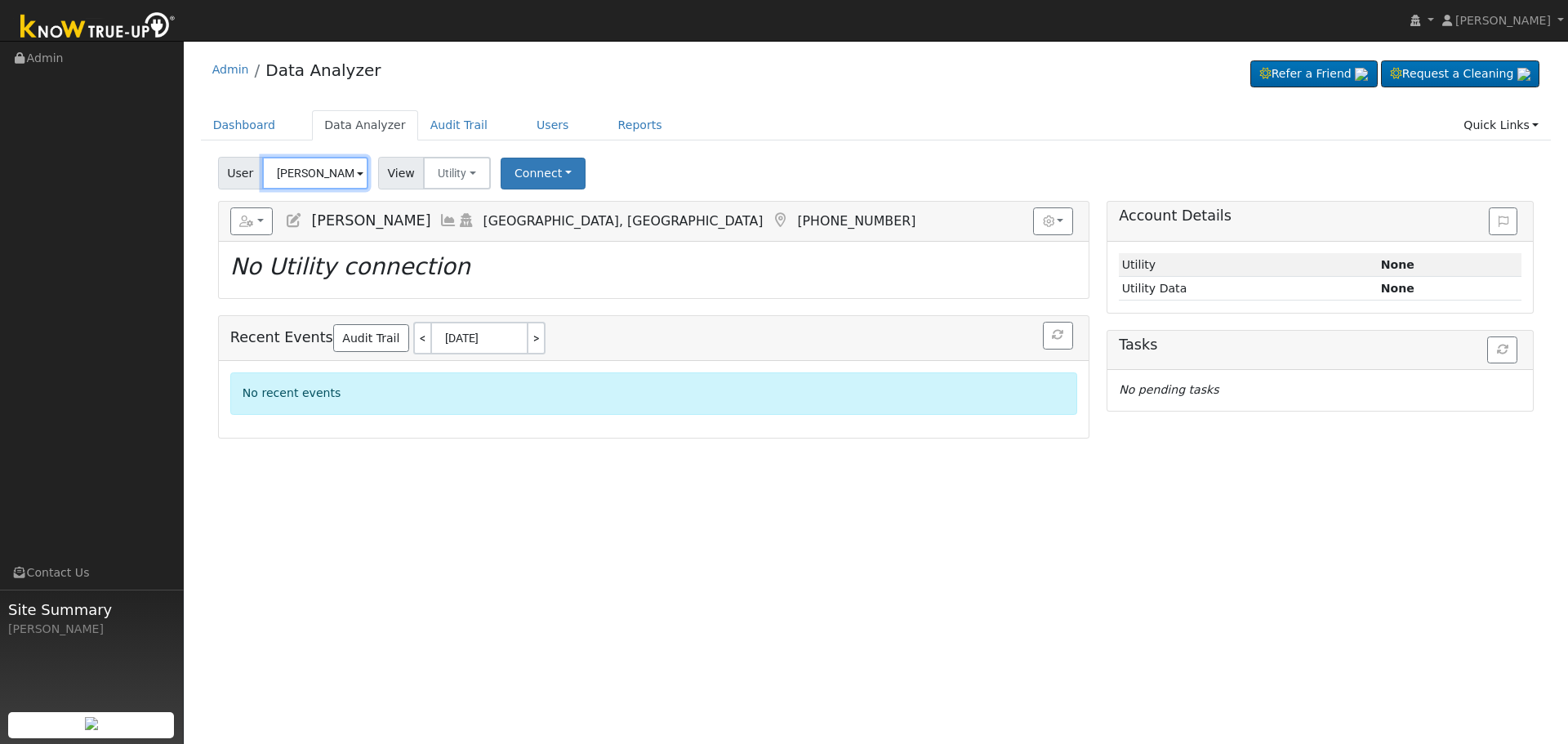
click at [308, 180] on input "[PERSON_NAME]" at bounding box center [315, 173] width 106 height 32
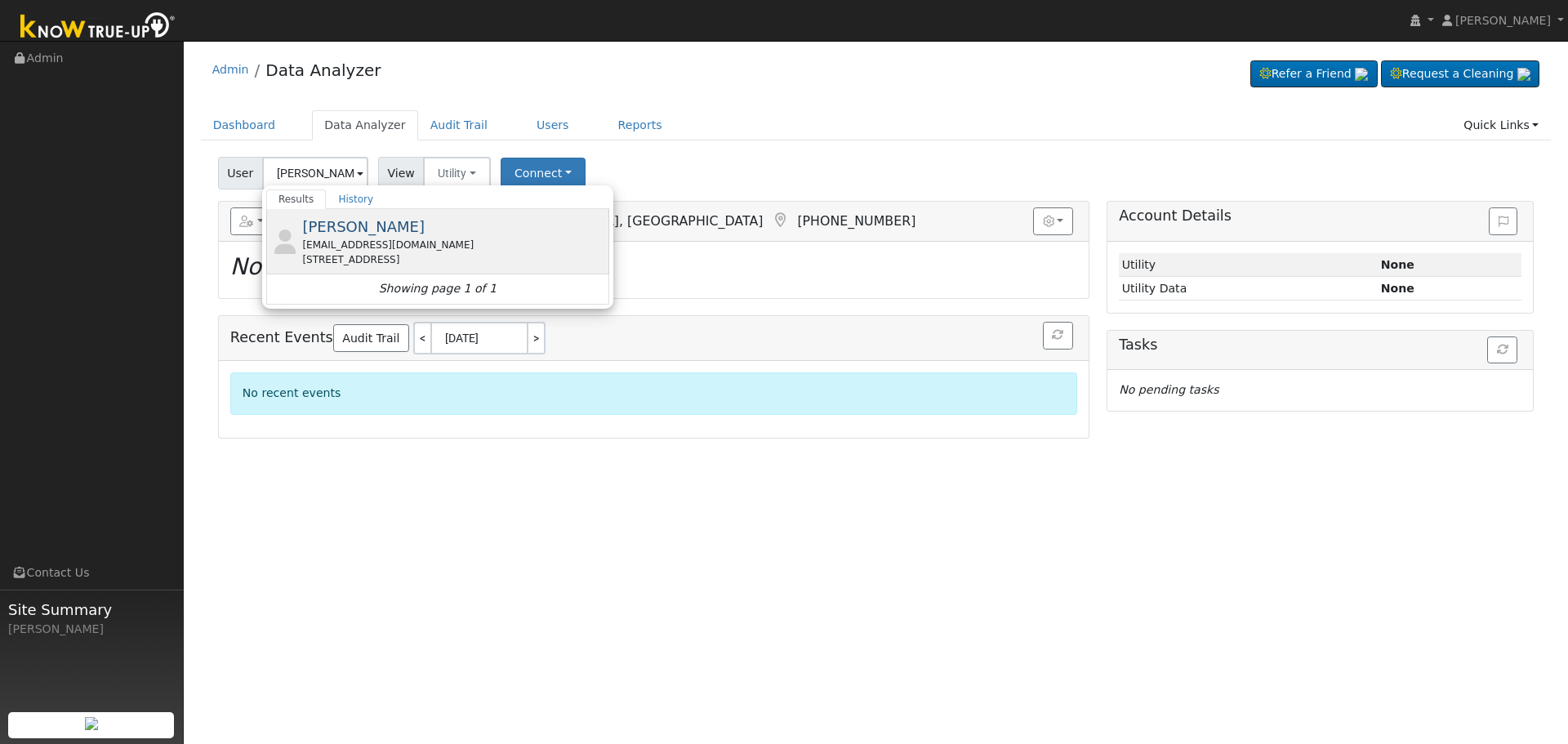
click at [412, 243] on div "[EMAIL_ADDRESS][DOMAIN_NAME]" at bounding box center [453, 245] width 303 height 15
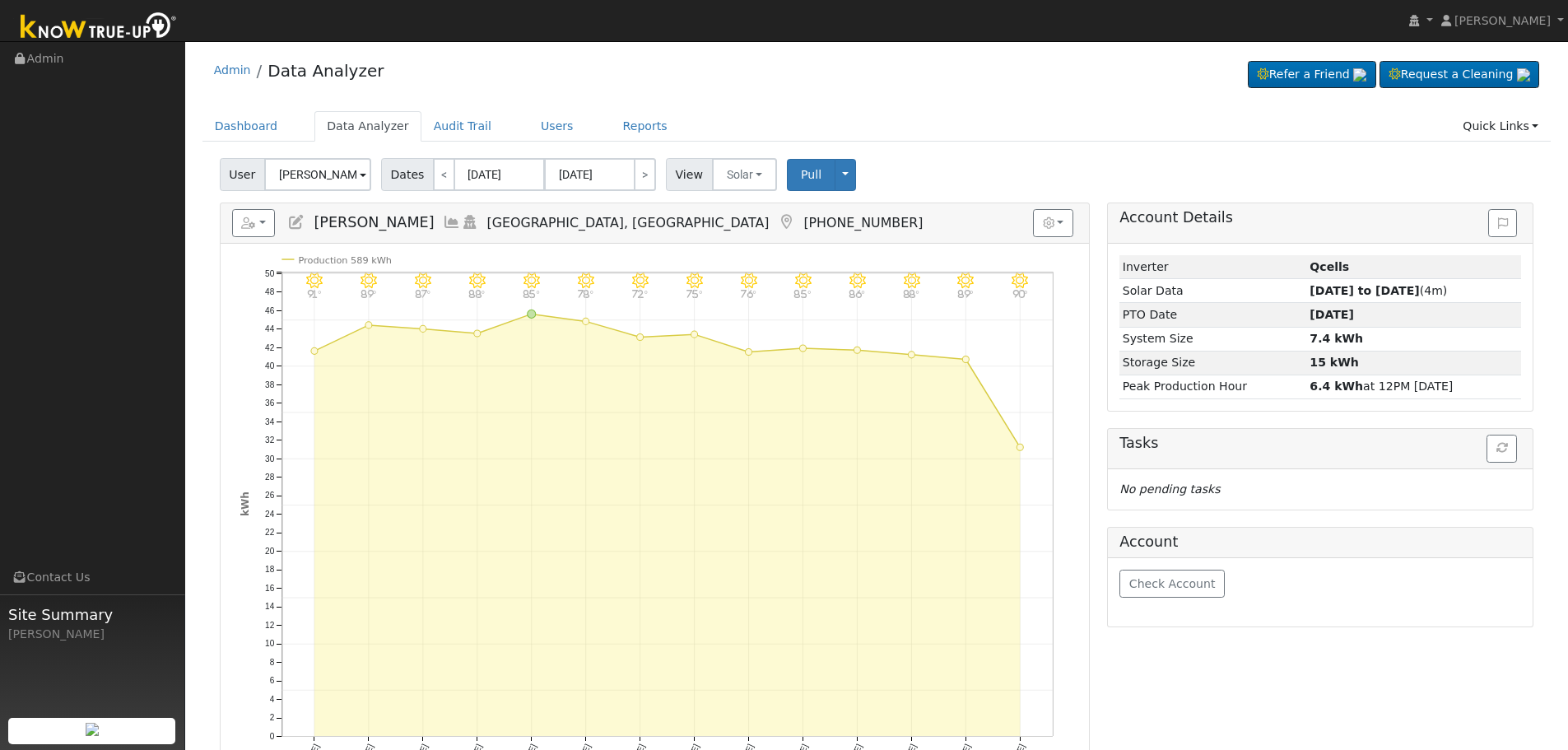
click at [443, 231] on h5 "Reports Scenario Health Check Energy Audit Account Timeline User Audit Trail In…" at bounding box center [655, 223] width 846 height 28
click at [443, 227] on icon at bounding box center [453, 222] width 18 height 15
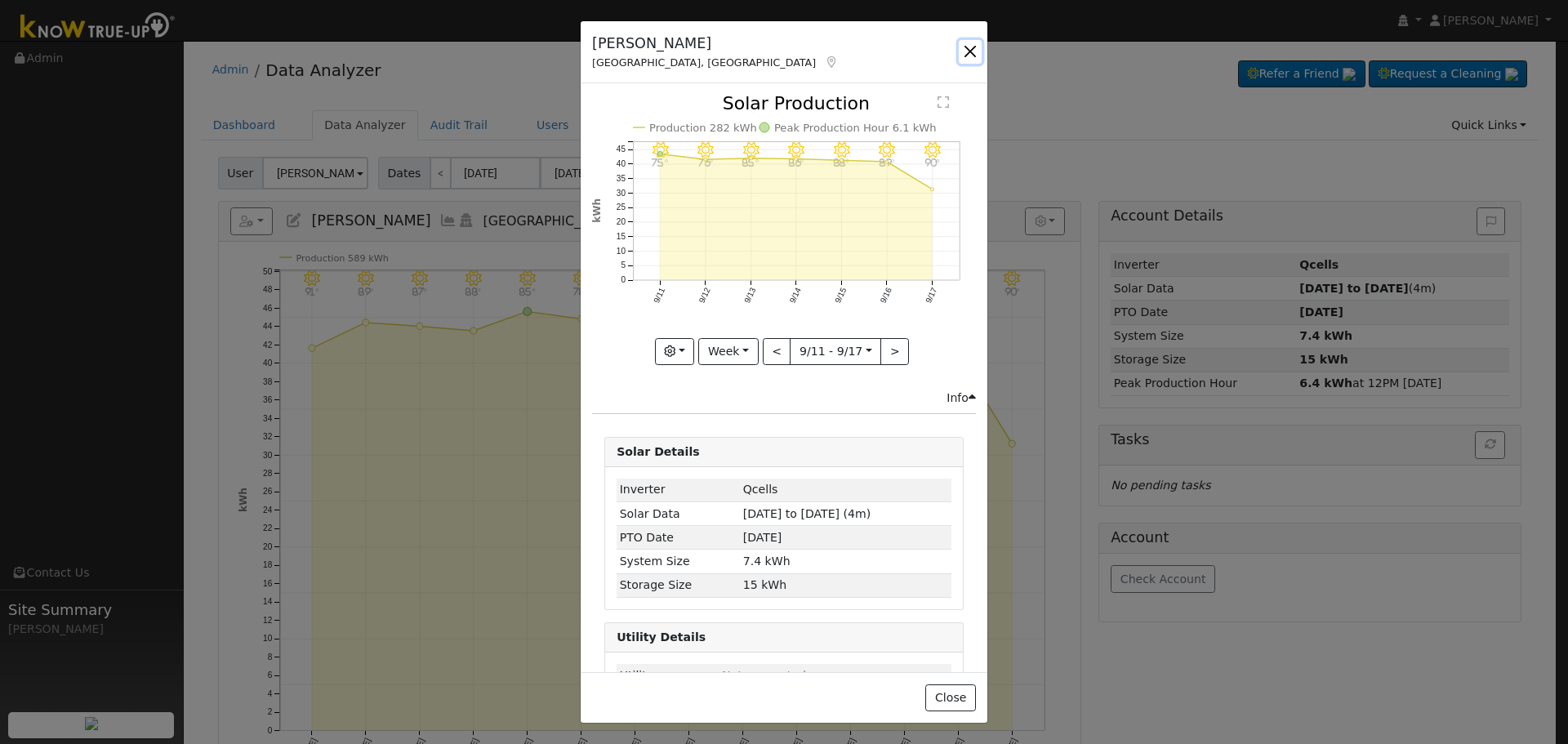
click at [975, 49] on button "button" at bounding box center [970, 52] width 23 height 23
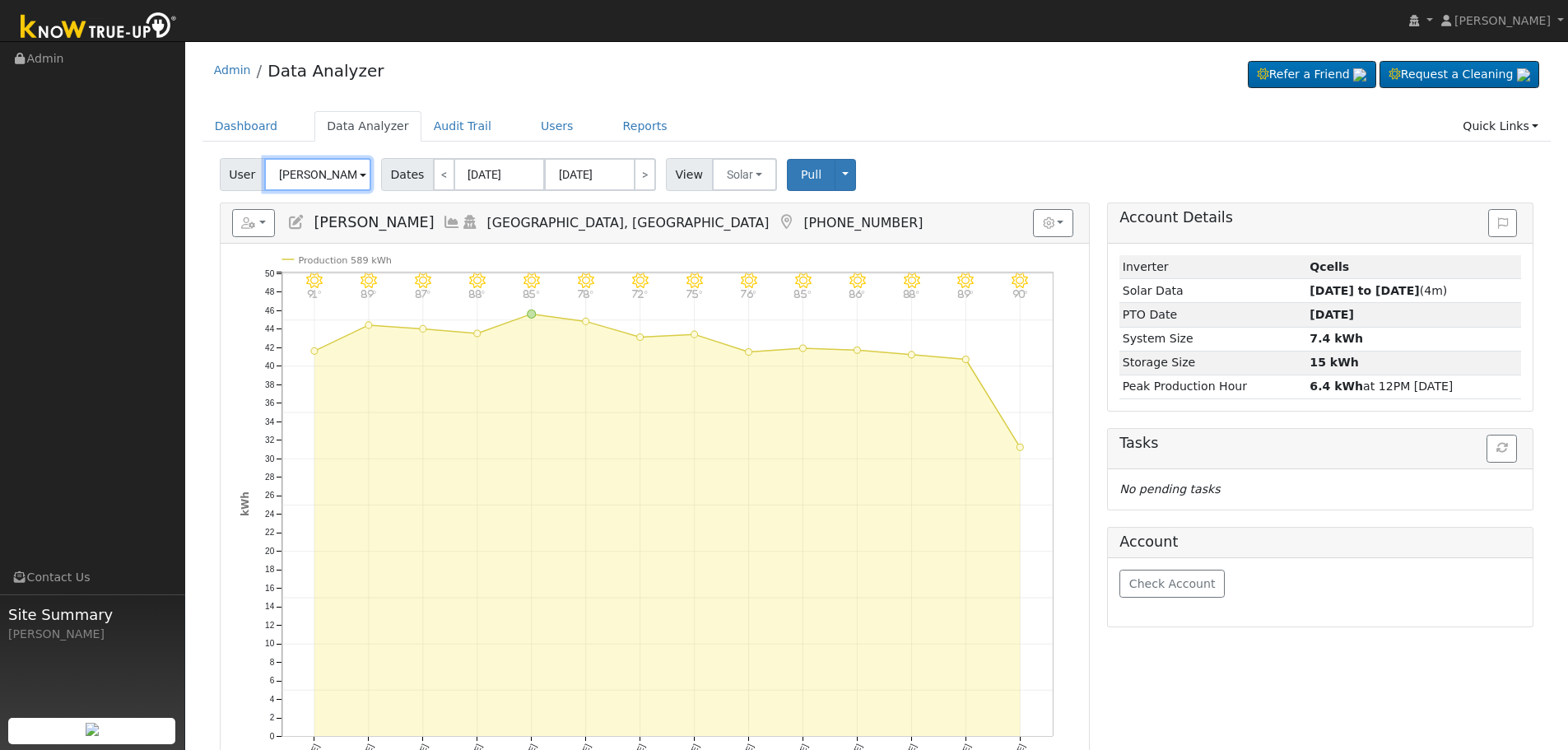
click at [318, 162] on input "[PERSON_NAME]" at bounding box center [318, 174] width 107 height 33
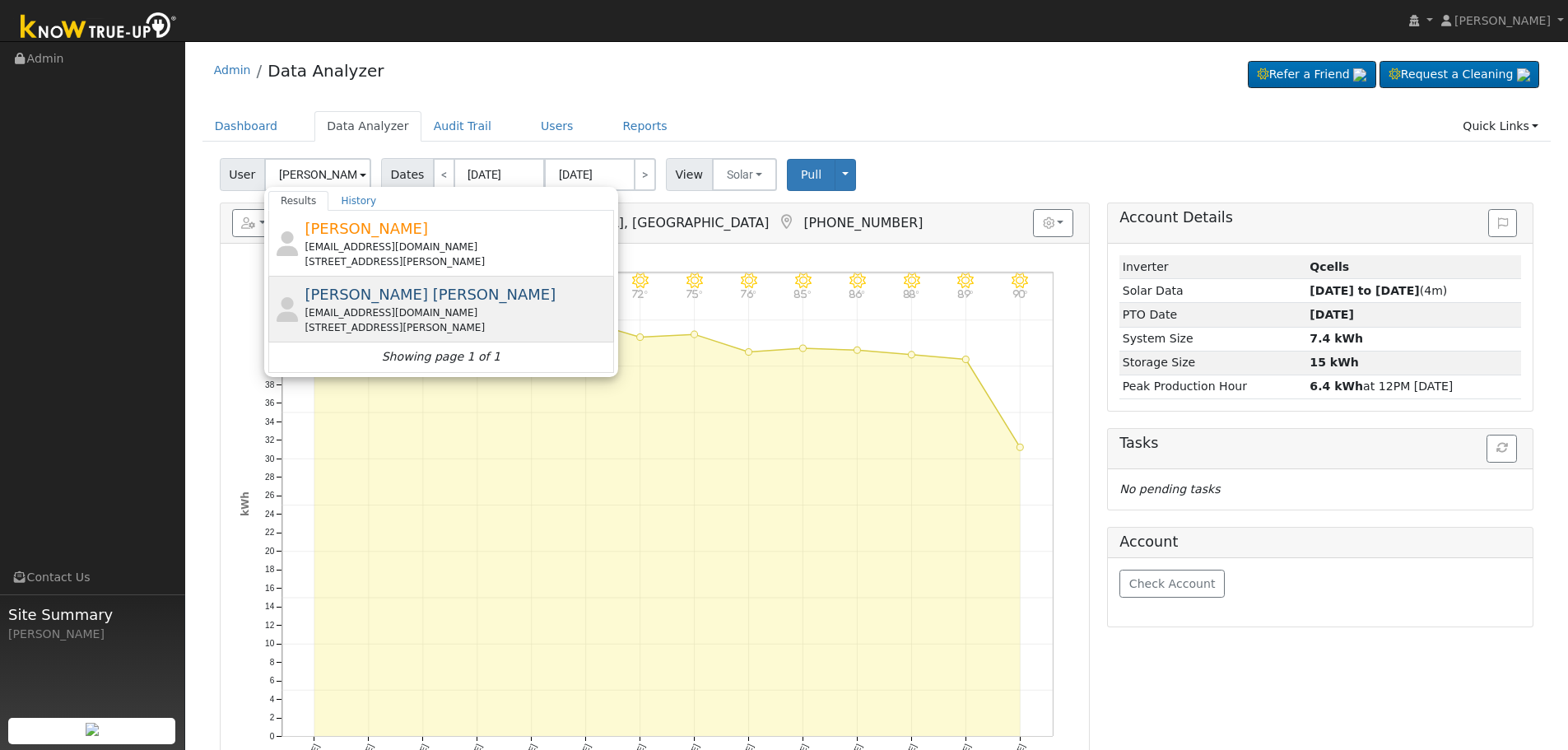
click at [443, 308] on div "[EMAIL_ADDRESS][DOMAIN_NAME]" at bounding box center [457, 313] width 305 height 15
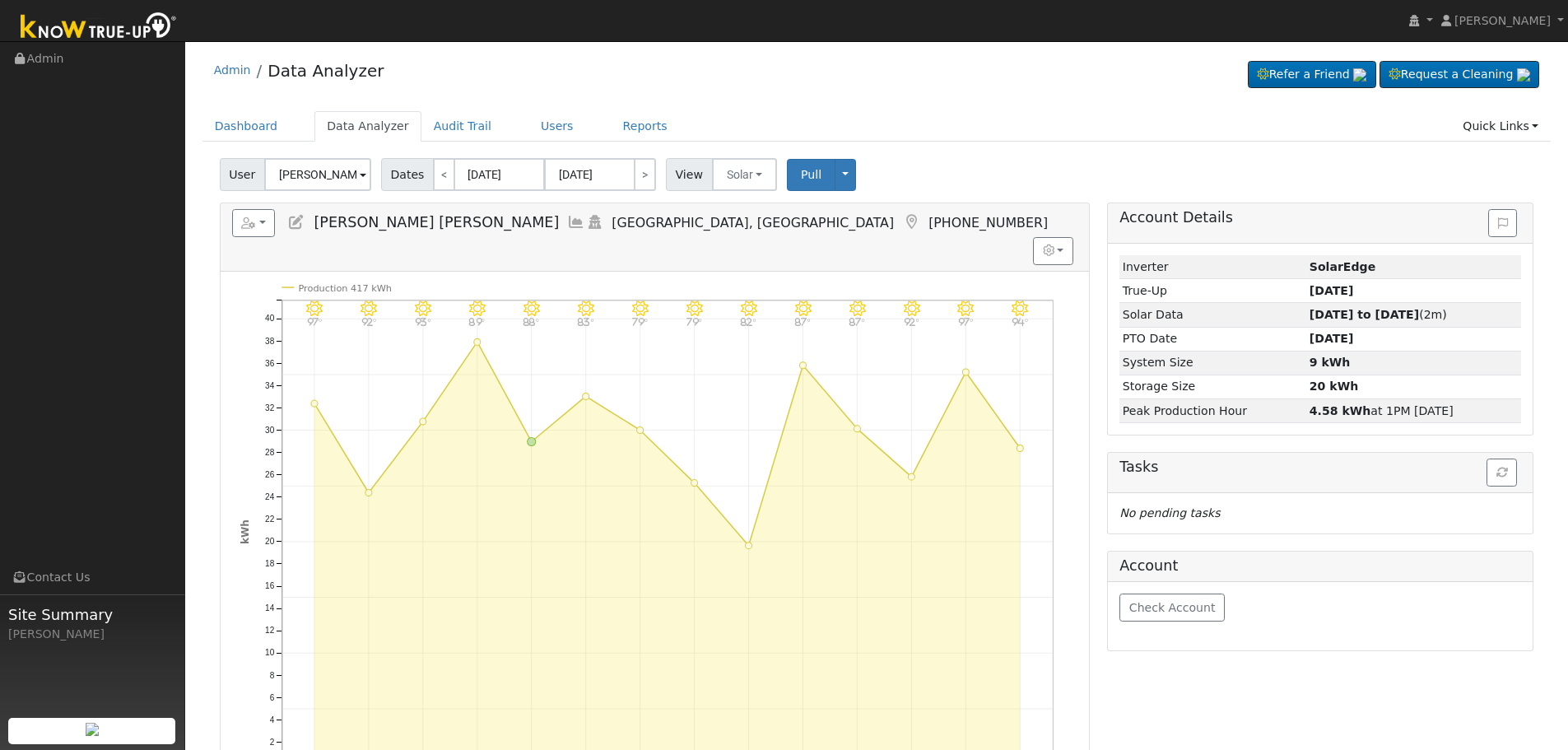
click at [511, 221] on h5 "Reports Scenario Health Check Energy Audit Account Timeline User Audit Trail In…" at bounding box center [655, 223] width 846 height 28
click at [567, 221] on icon at bounding box center [577, 222] width 18 height 15
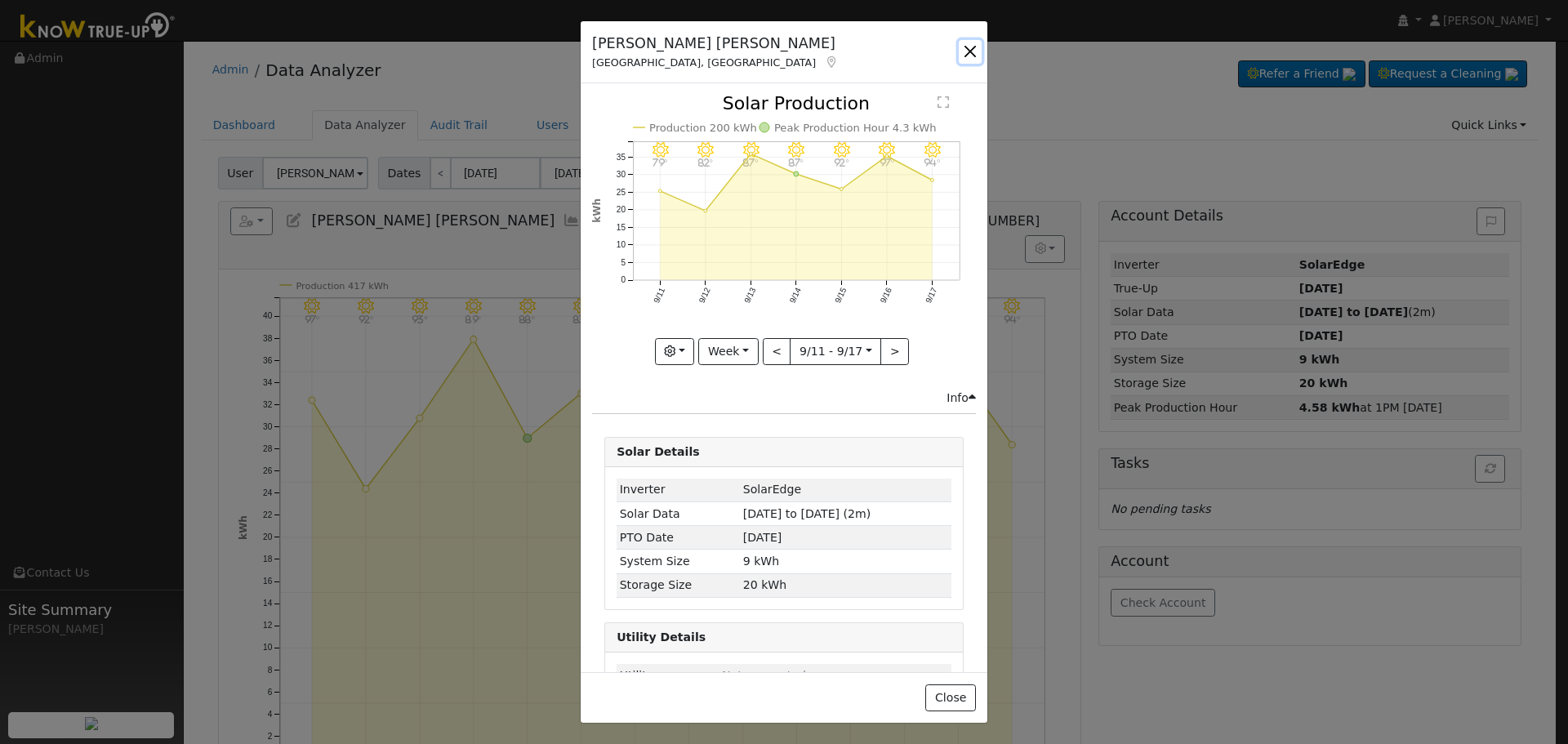
click at [978, 48] on button "button" at bounding box center [970, 52] width 23 height 23
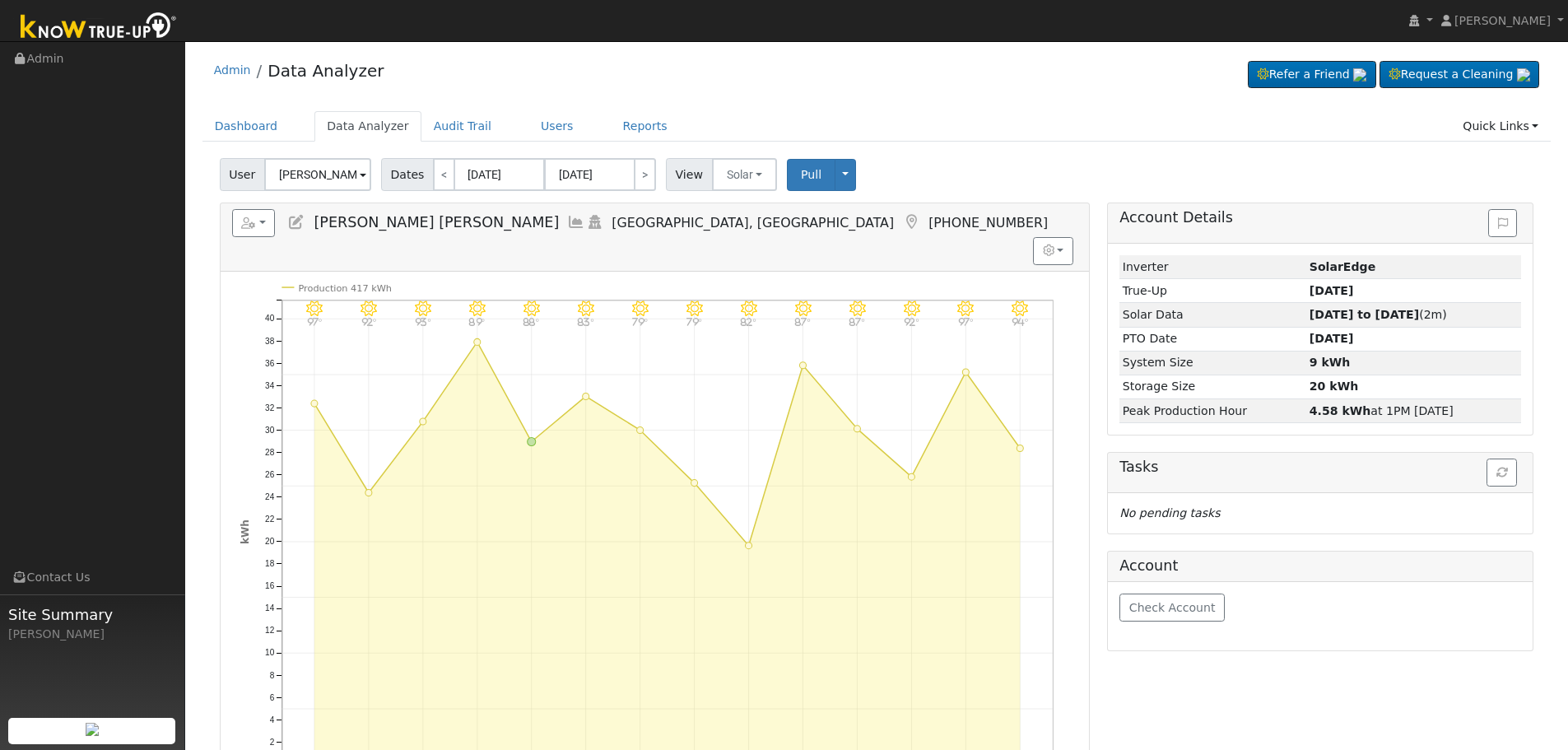
click at [567, 216] on icon at bounding box center [577, 222] width 18 height 15
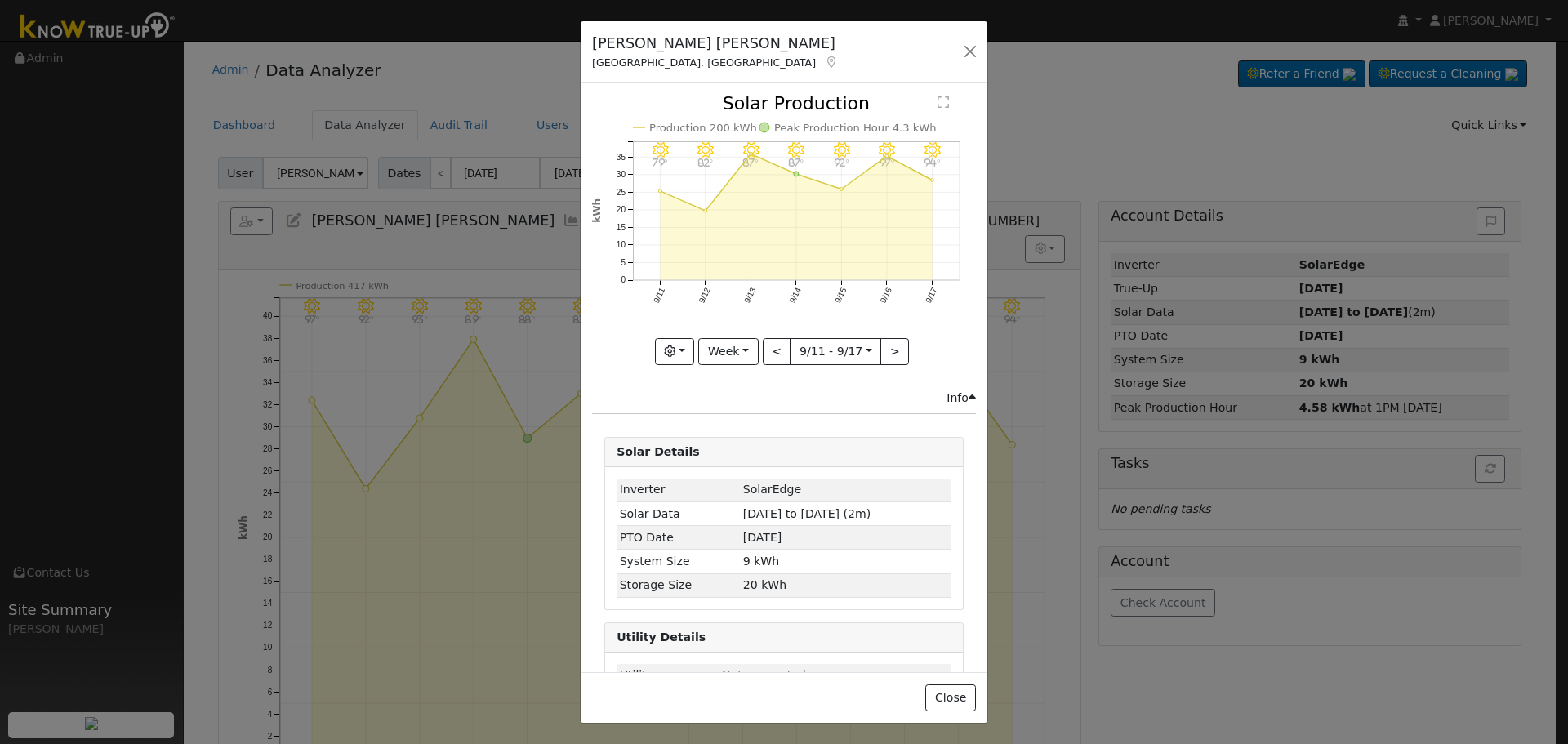
click at [824, 57] on icon at bounding box center [831, 62] width 15 height 12
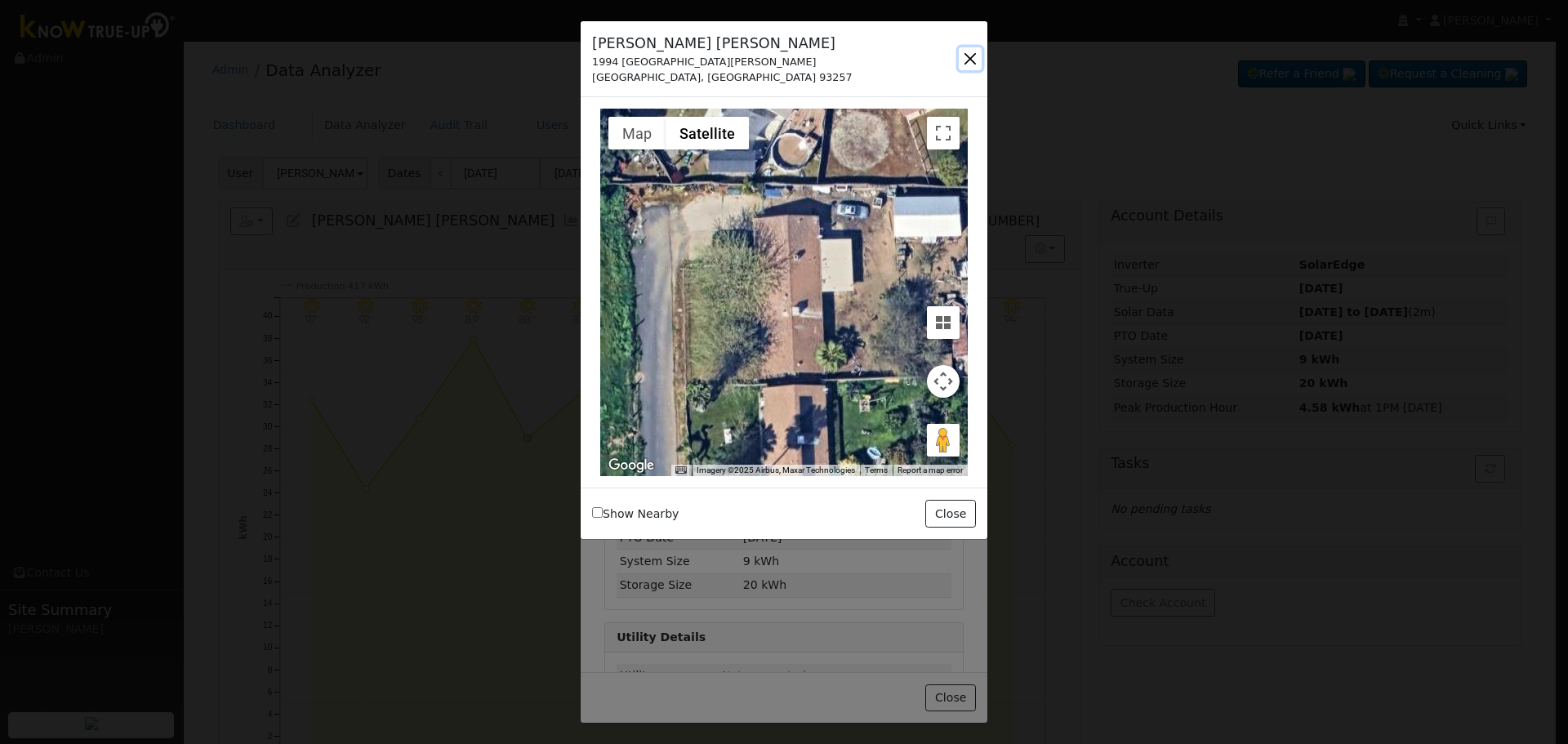
click at [976, 60] on button "button" at bounding box center [970, 59] width 23 height 23
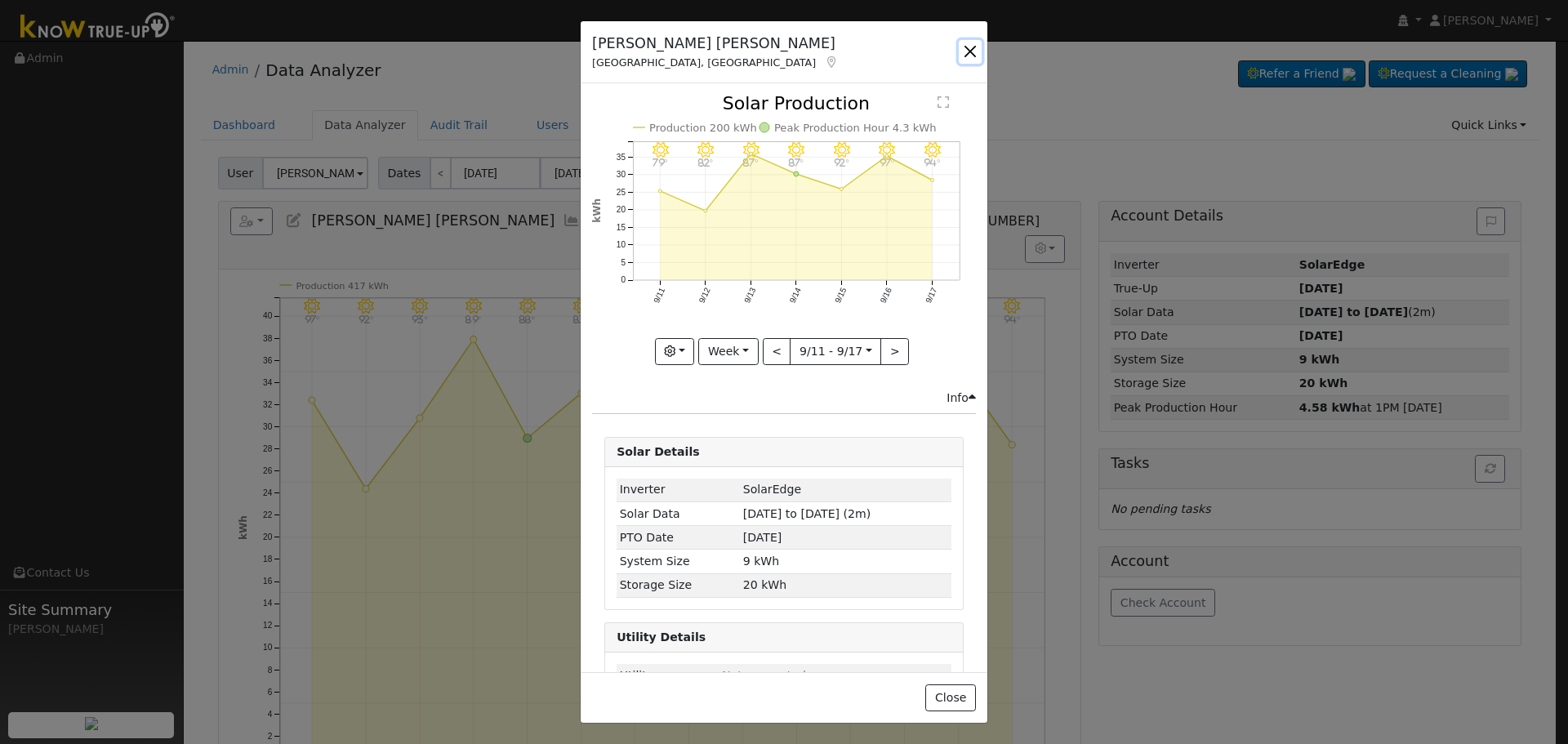
click at [974, 62] on button "button" at bounding box center [970, 52] width 23 height 23
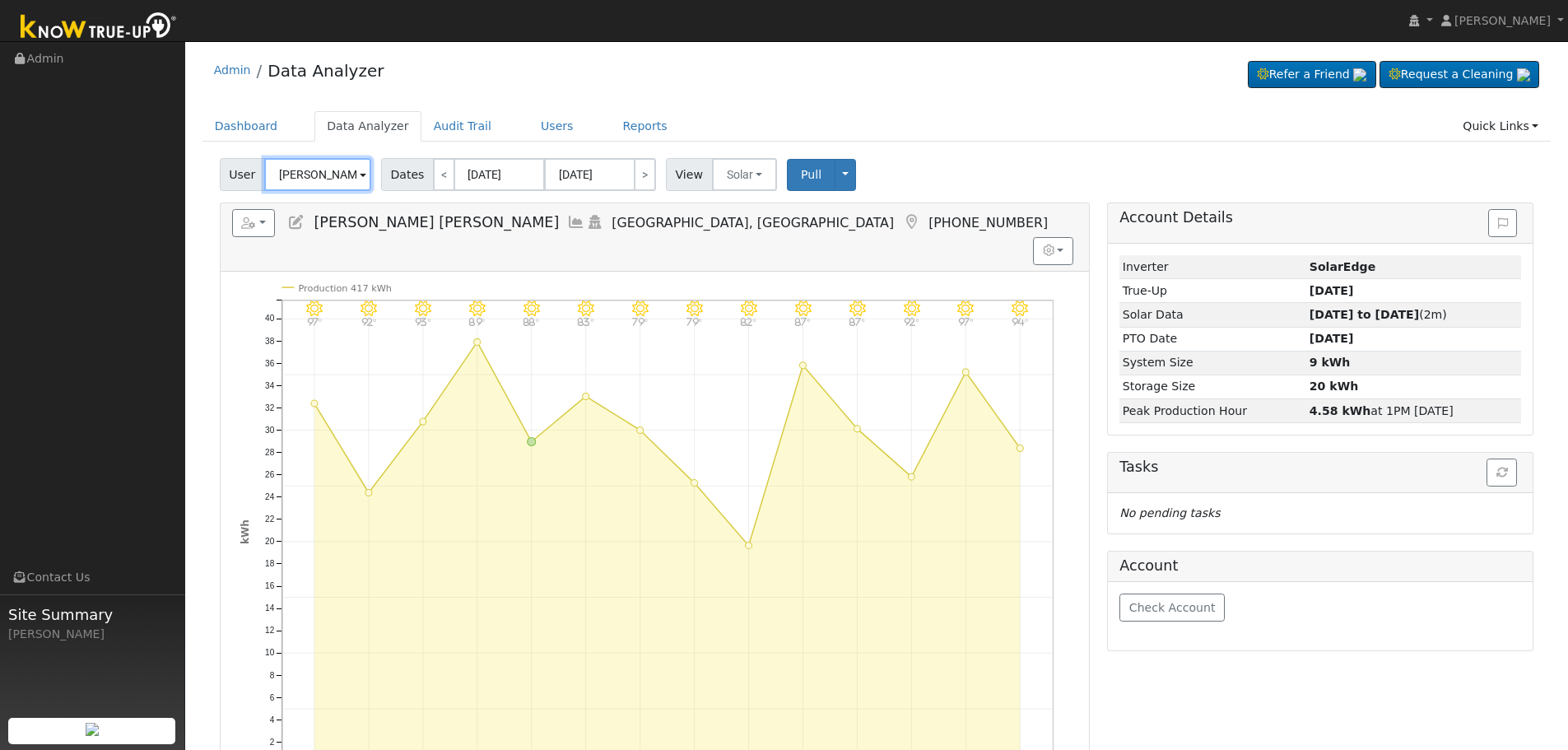
click at [316, 162] on input "[PERSON_NAME] [PERSON_NAME]" at bounding box center [318, 174] width 107 height 33
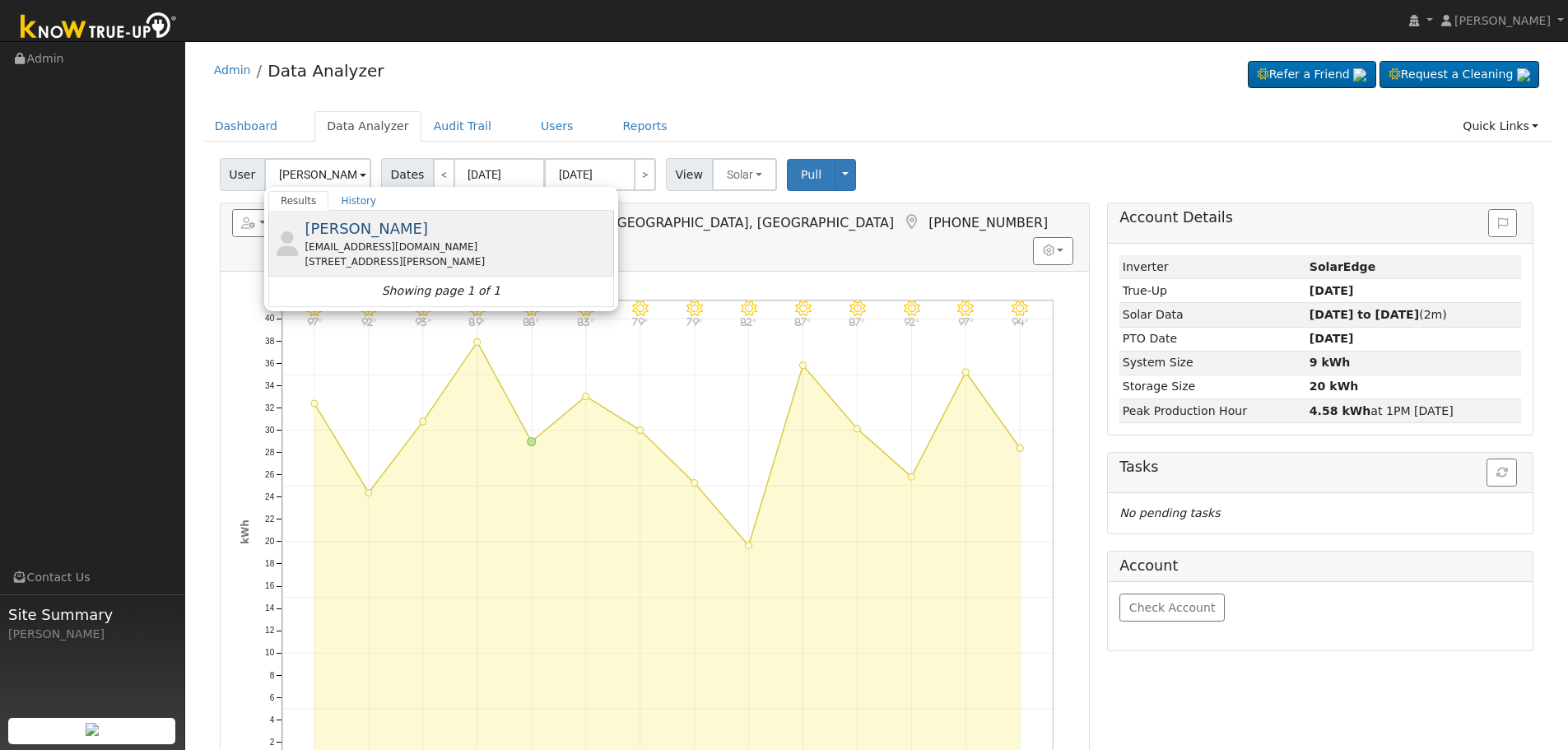
click at [385, 247] on div "[EMAIL_ADDRESS][DOMAIN_NAME]" at bounding box center [457, 247] width 305 height 15
type input "[PERSON_NAME]"
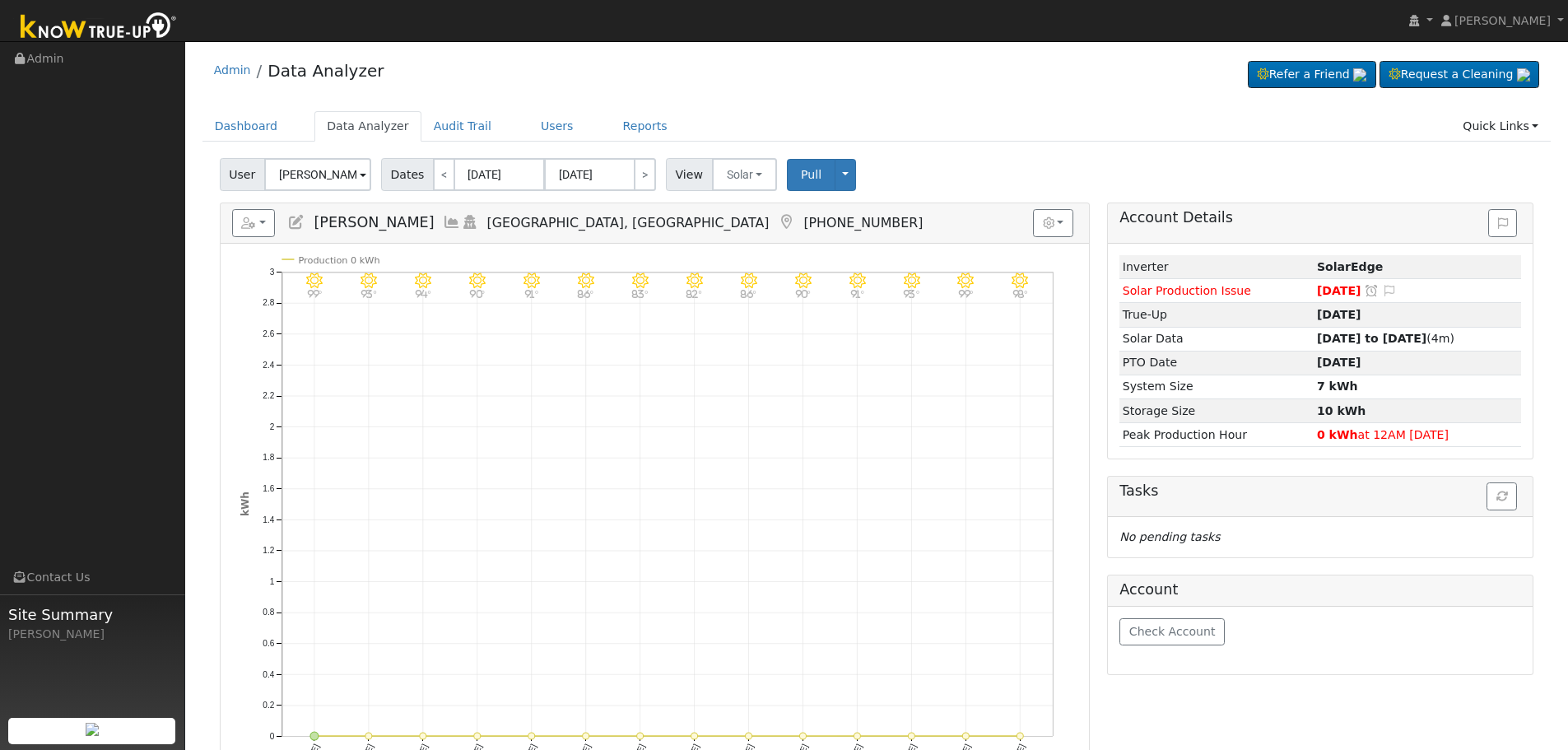
click at [443, 222] on icon at bounding box center [453, 222] width 18 height 15
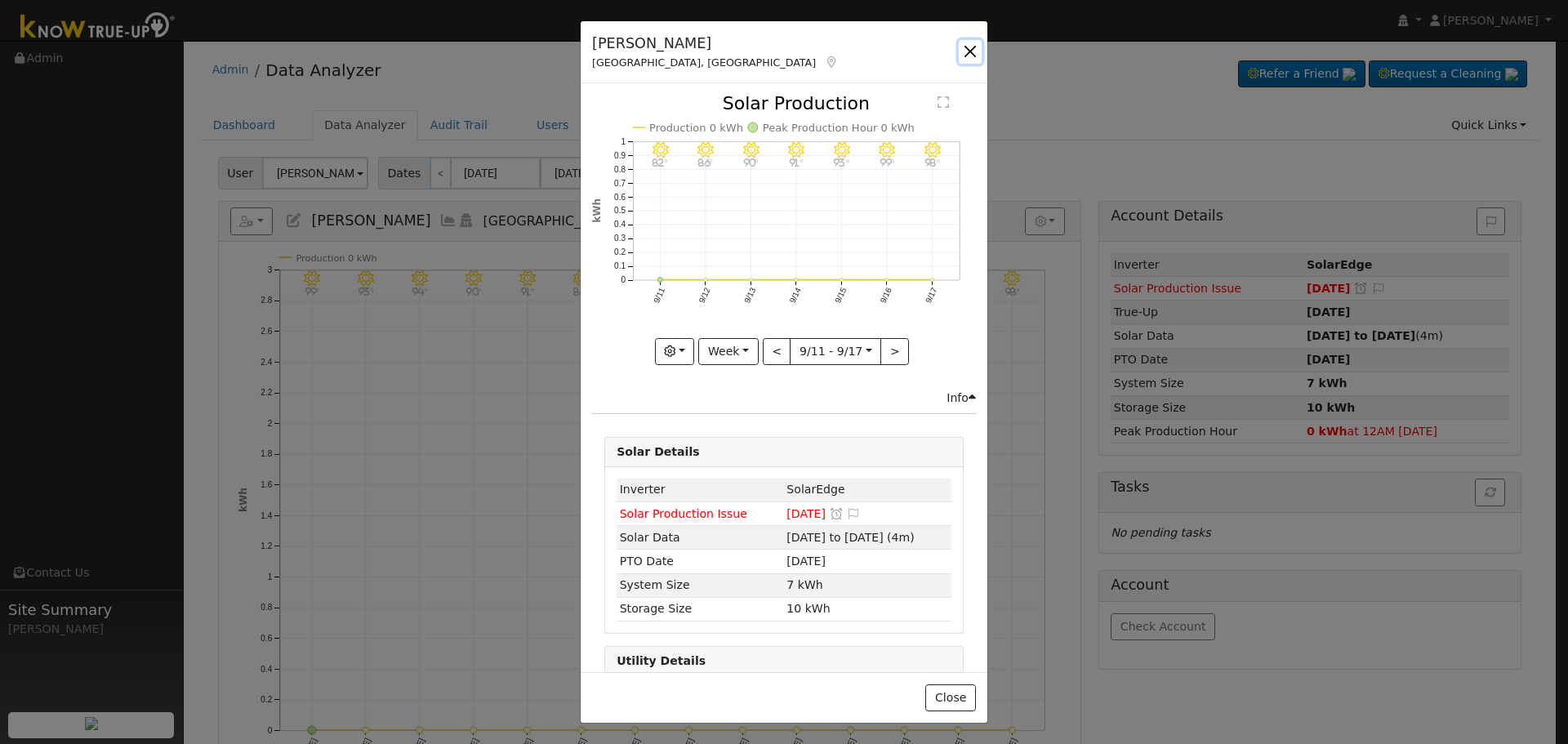
click at [966, 46] on button "button" at bounding box center [970, 52] width 23 height 23
